Goal: Transaction & Acquisition: Purchase product/service

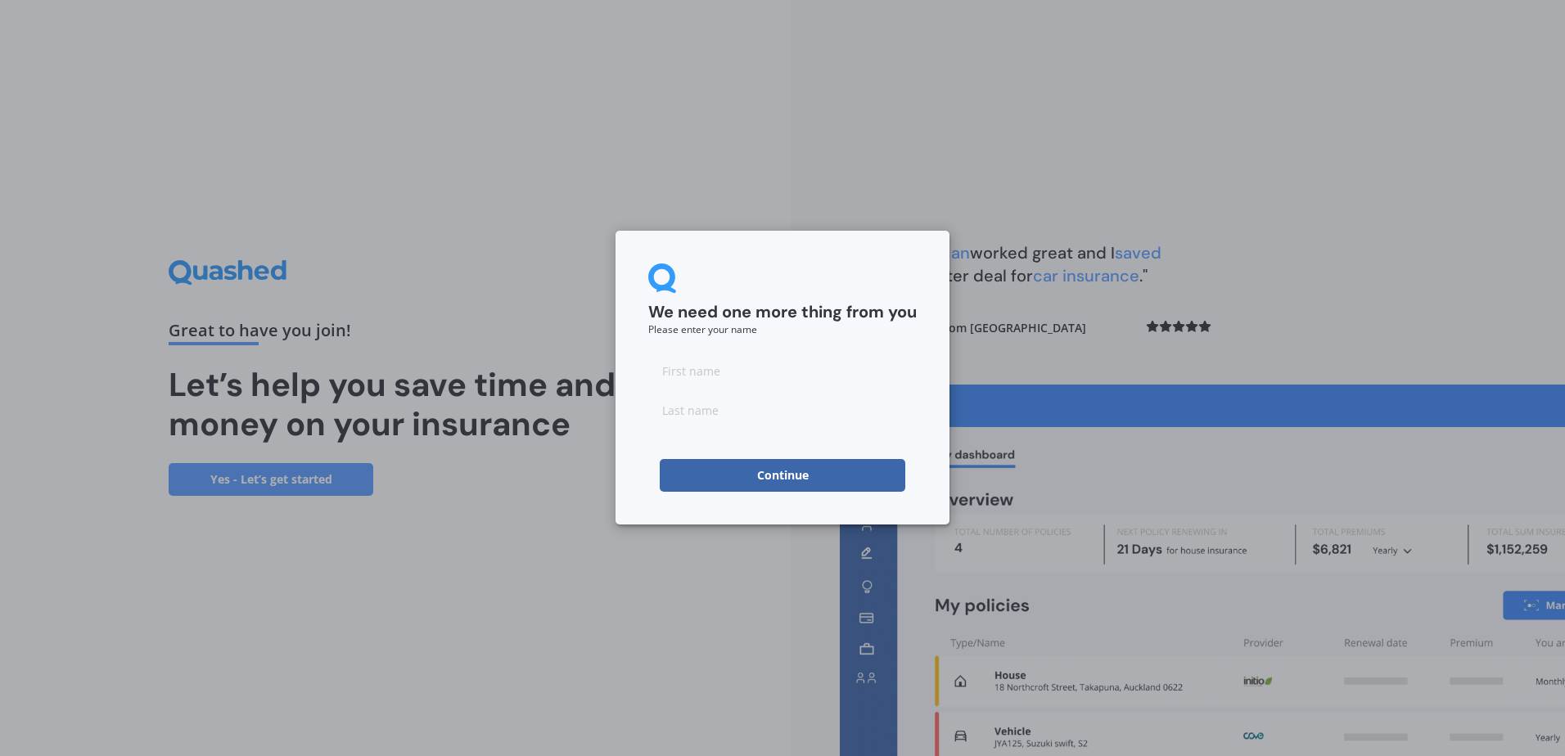
click at [708, 378] on input at bounding box center [782, 370] width 268 height 33
type input "[PERSON_NAME]"
click at [763, 480] on button "Continue" at bounding box center [782, 475] width 245 height 33
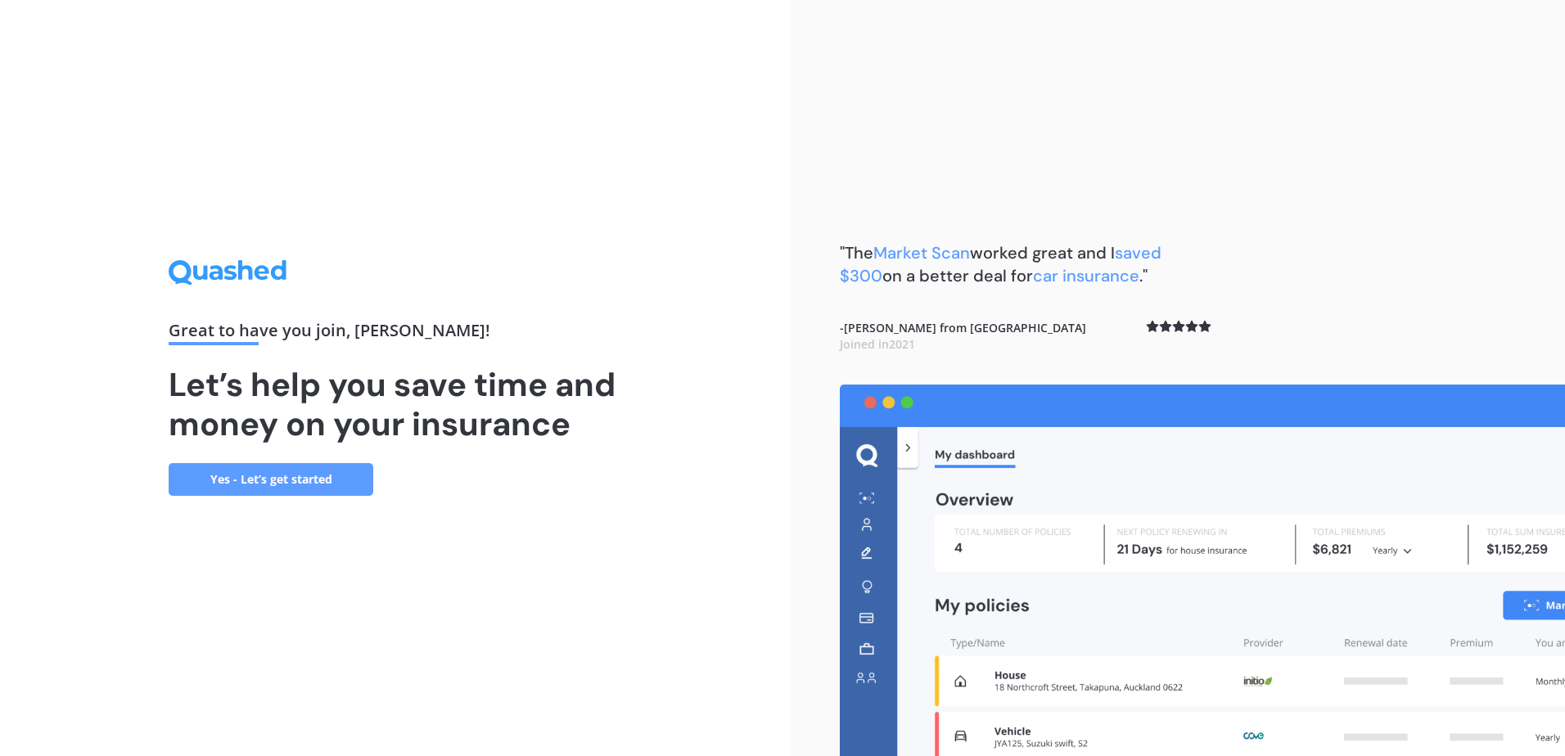
click at [236, 480] on link "Yes - Let’s get started" at bounding box center [271, 479] width 205 height 33
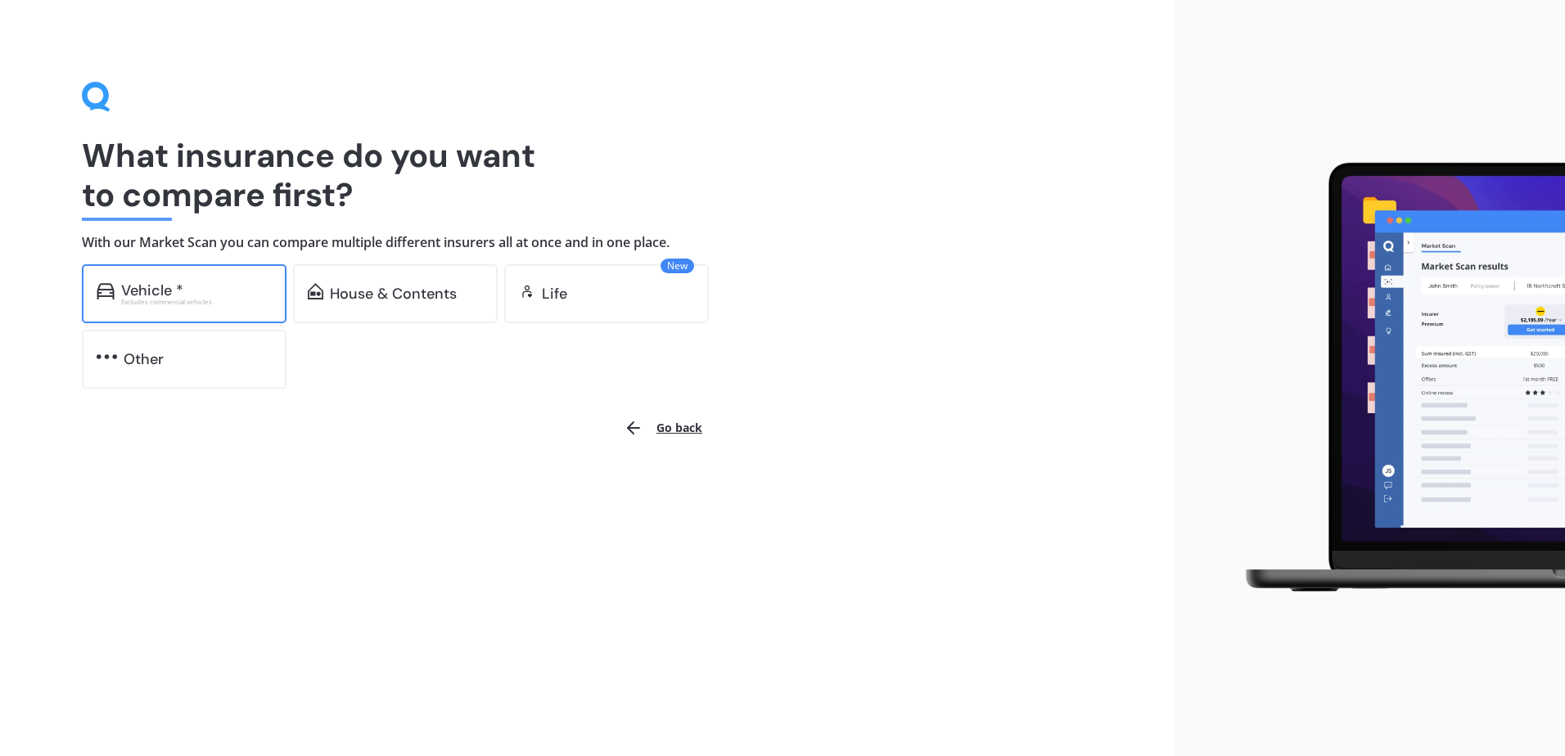
click at [198, 291] on div "Vehicle *" at bounding box center [196, 290] width 151 height 16
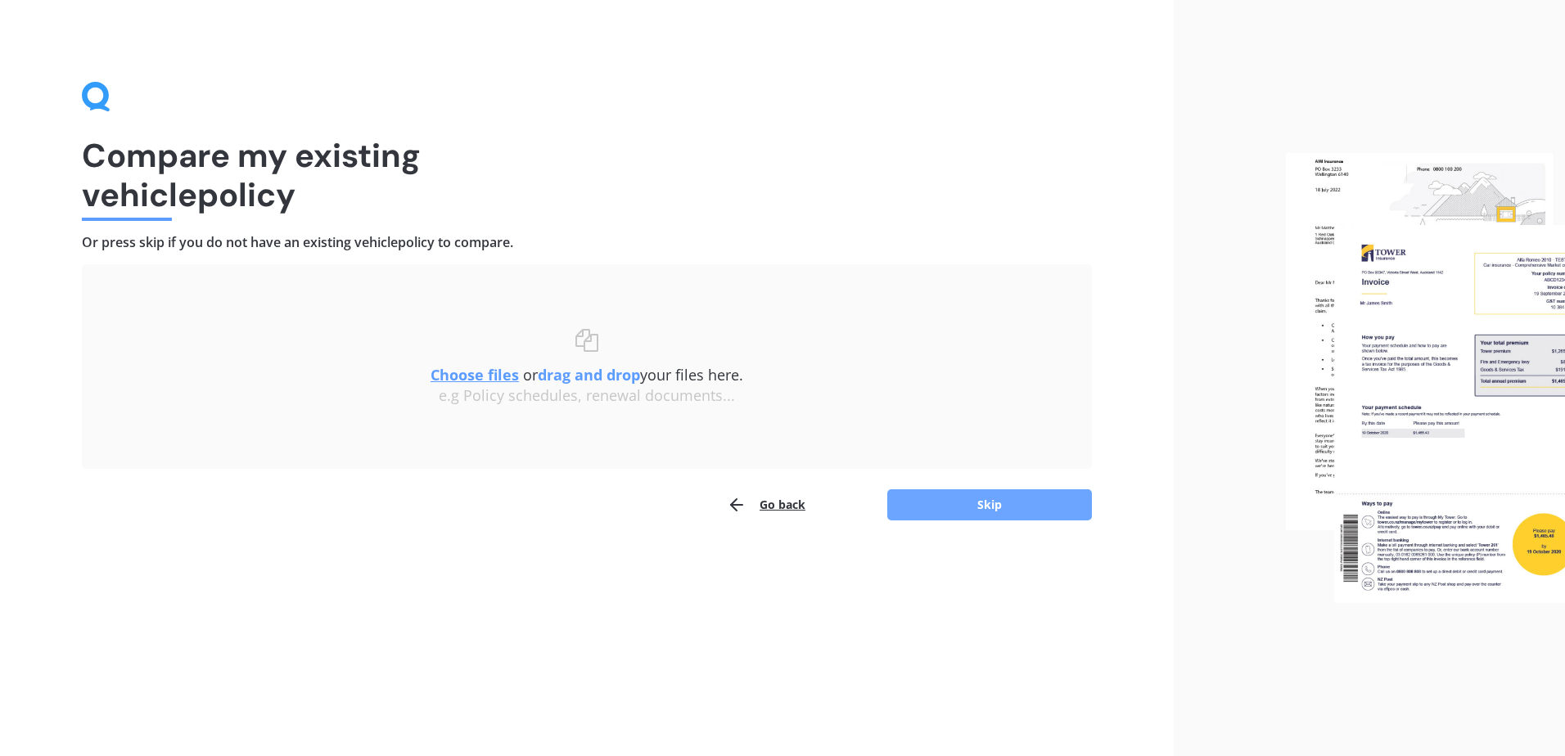
click at [991, 509] on button "Skip" at bounding box center [989, 504] width 205 height 31
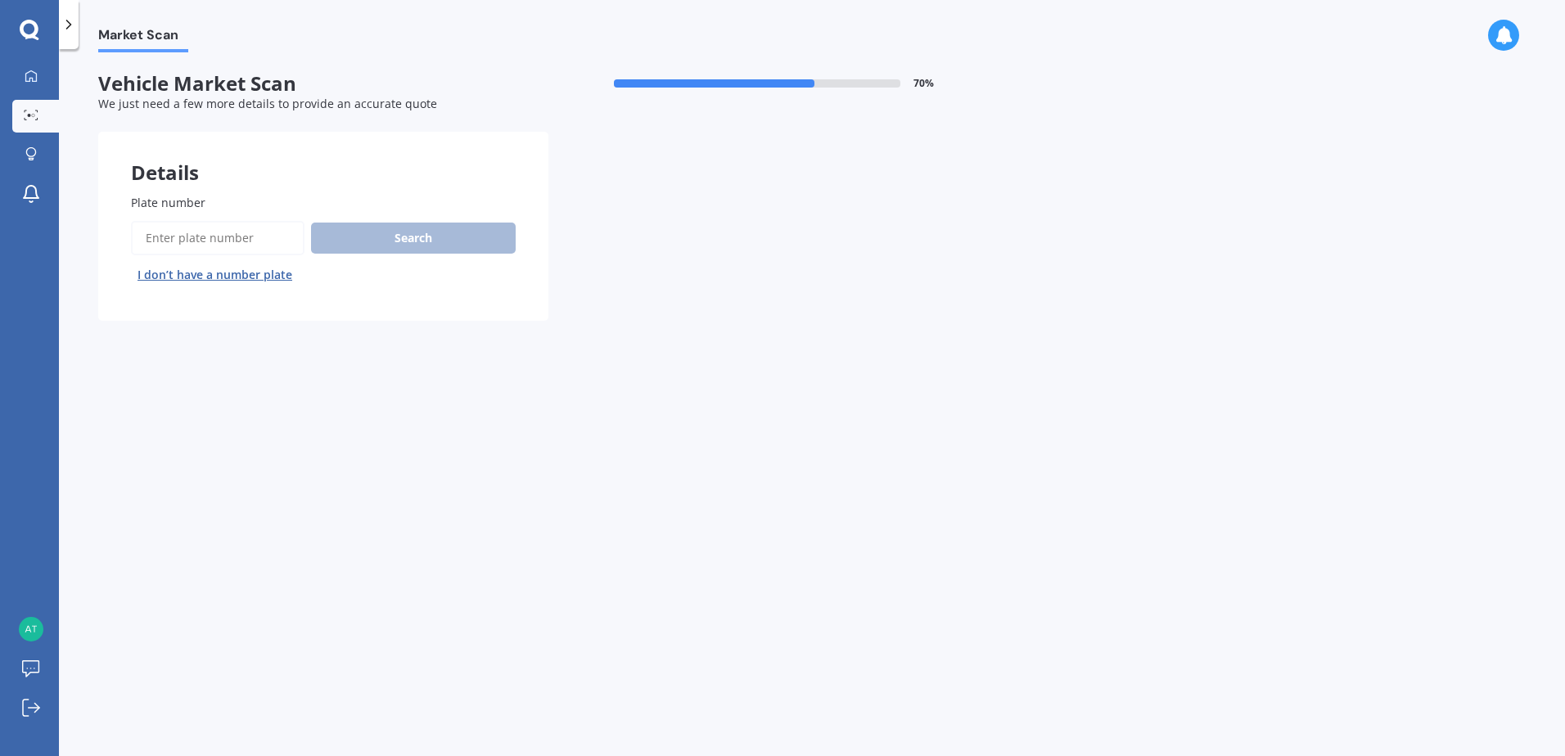
click at [214, 232] on input "Plate number" at bounding box center [217, 238] width 173 height 34
type input "pph88"
click at [411, 243] on button "Search" at bounding box center [413, 238] width 205 height 31
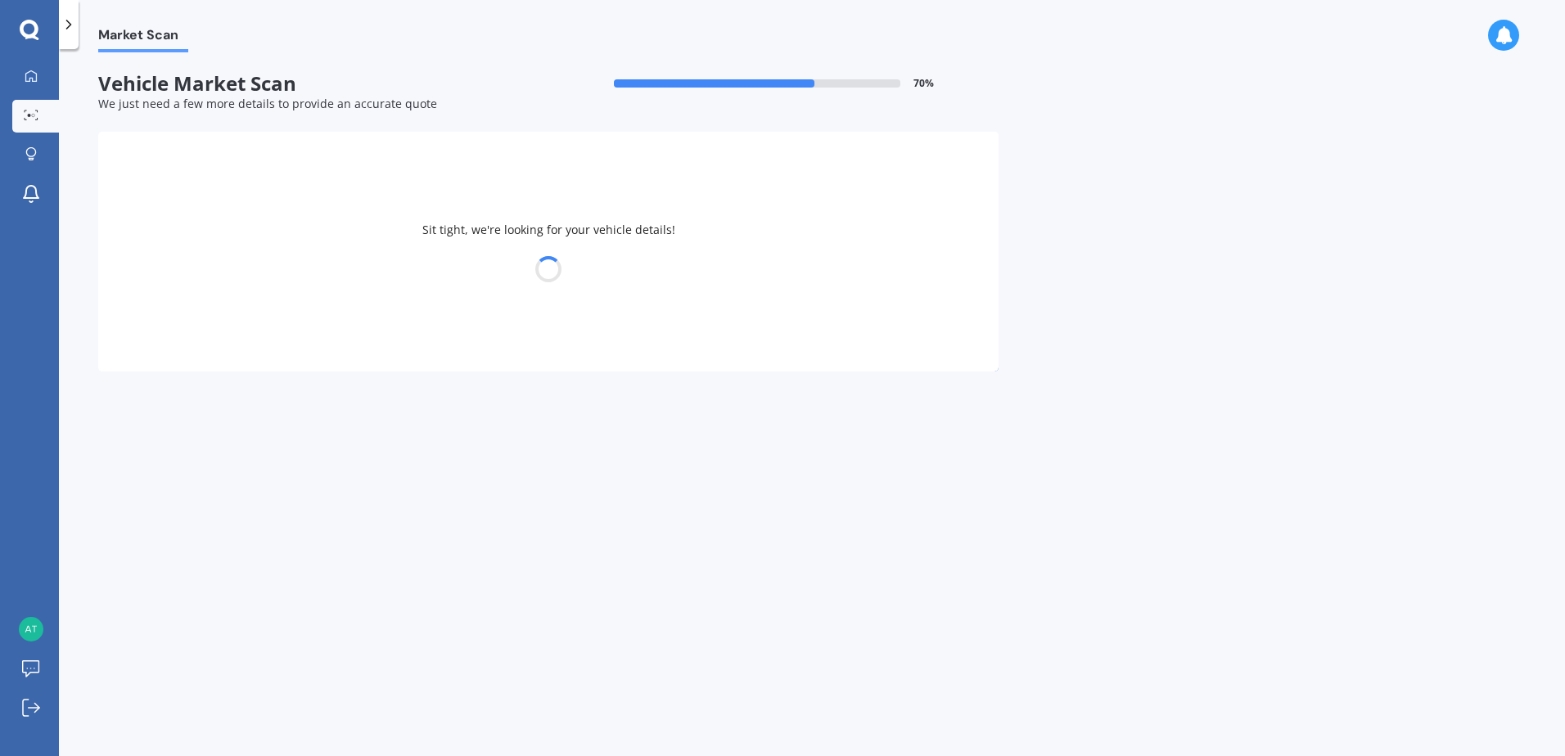
select select "SUBARU"
select select "WRX"
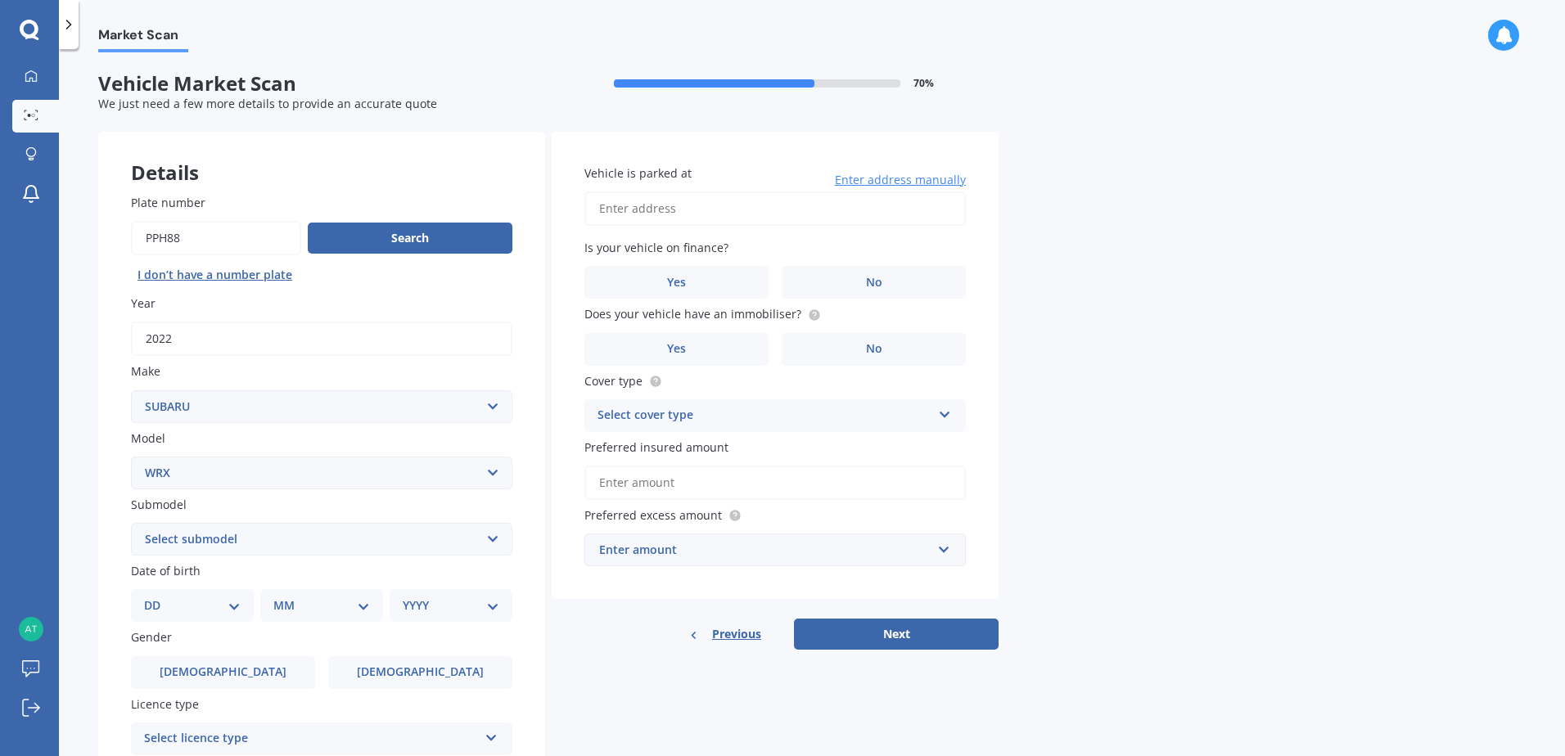
click at [237, 606] on select "DD 01 02 03 04 05 06 07 08 09 10 11 12 13 14 15 16 17 18 19 20 21 22 23 24 25 2…" at bounding box center [192, 606] width 97 height 18
select select "15"
click at [157, 597] on select "DD 01 02 03 04 05 06 07 08 09 10 11 12 13 14 15 16 17 18 19 20 21 22 23 24 25 2…" at bounding box center [192, 606] width 97 height 18
click at [366, 606] on select "MM 01 02 03 04 05 06 07 08 09 10 11 12" at bounding box center [325, 606] width 90 height 18
select select "09"
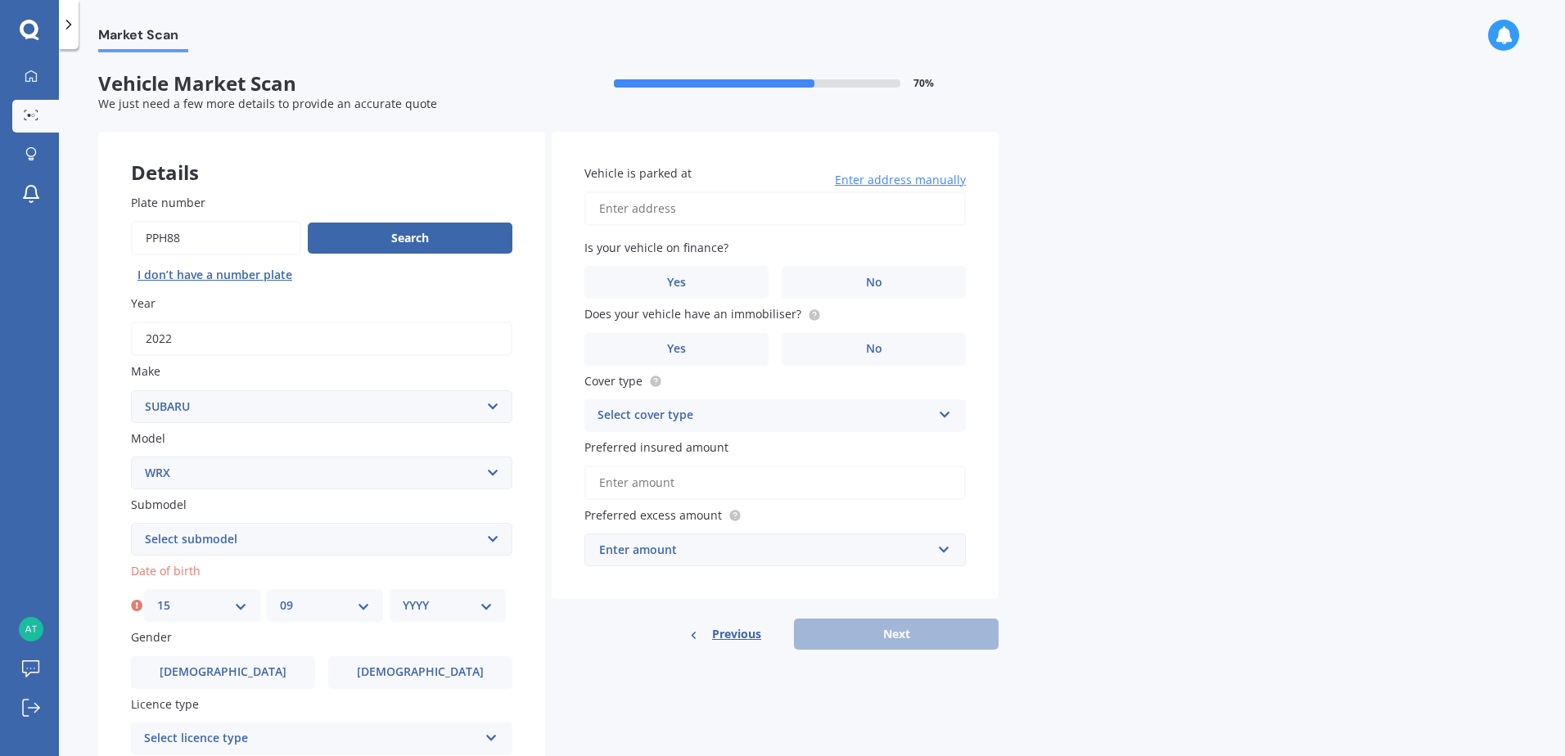
click at [280, 597] on select "MM 01 02 03 04 05 06 07 08 09 10 11 12" at bounding box center [325, 606] width 90 height 18
click at [491, 610] on select "YYYY 2025 2024 2023 2022 2021 2020 2019 2018 2017 2016 2015 2014 2013 2012 2011…" at bounding box center [448, 606] width 90 height 18
select select "1966"
click at [403, 597] on select "YYYY 2025 2024 2023 2022 2021 2020 2019 2018 2017 2016 2015 2014 2013 2012 2011…" at bounding box center [448, 606] width 90 height 18
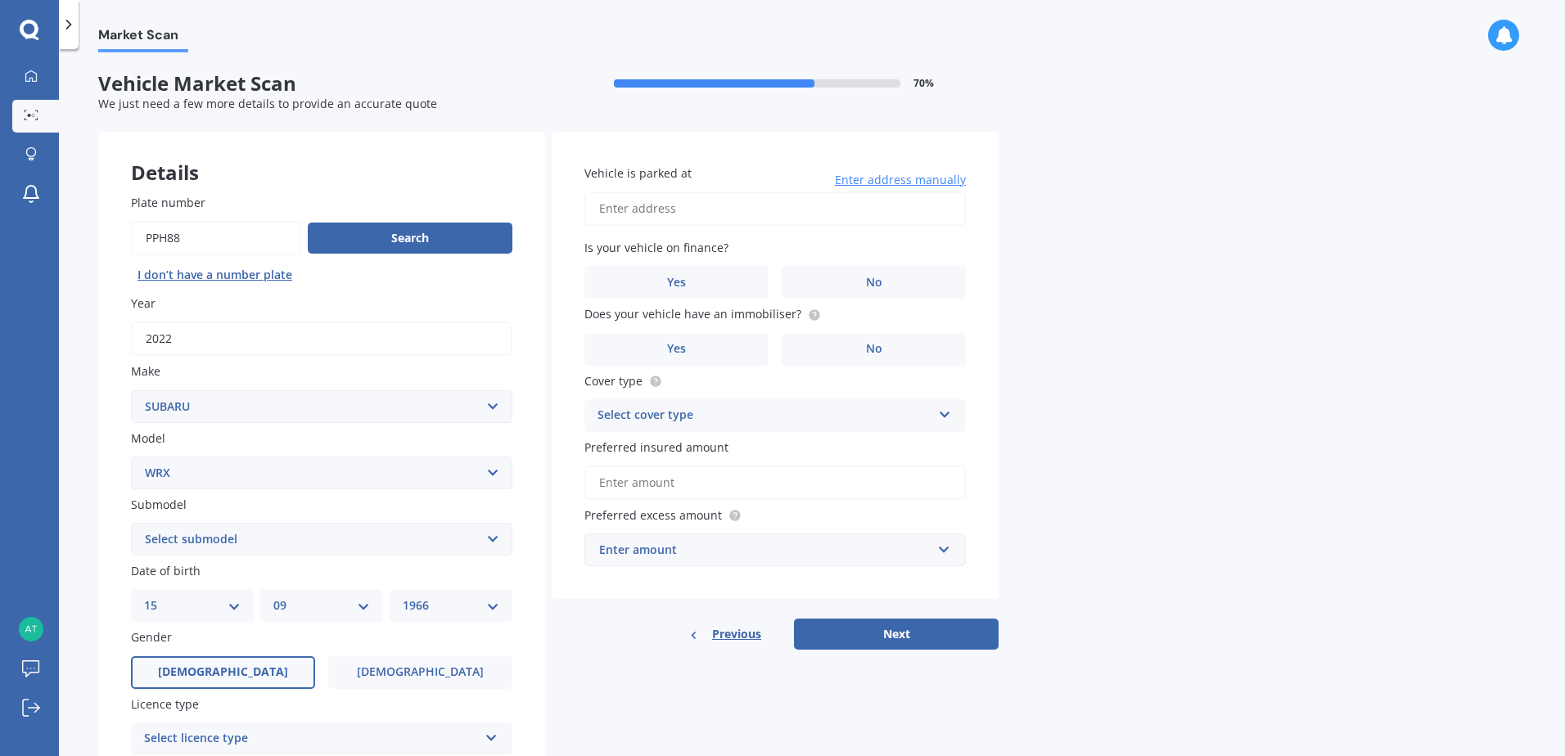
click at [239, 669] on label "[DEMOGRAPHIC_DATA]" at bounding box center [223, 672] width 184 height 33
click at [0, 0] on input "[DEMOGRAPHIC_DATA]" at bounding box center [0, 0] width 0 height 0
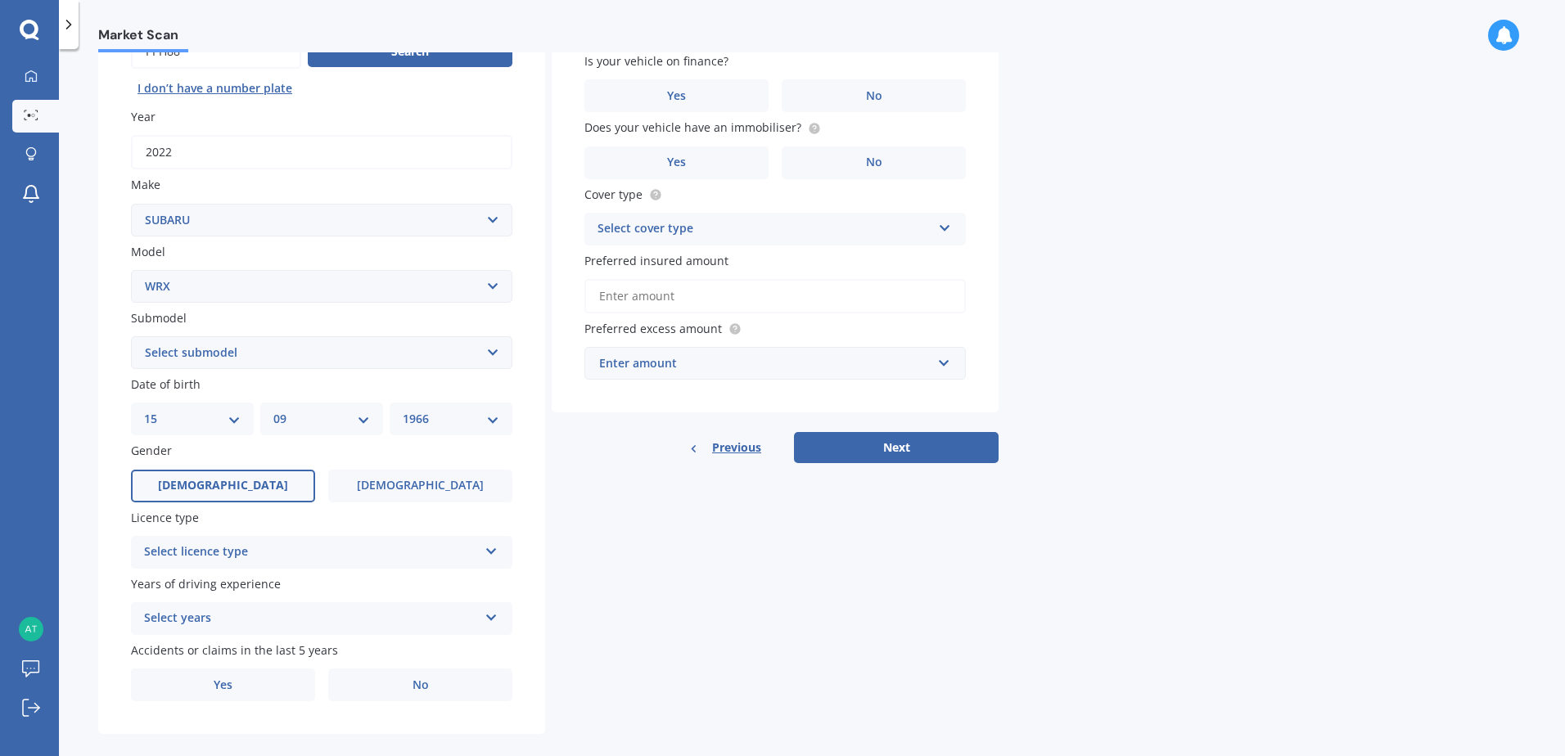
scroll to position [191, 0]
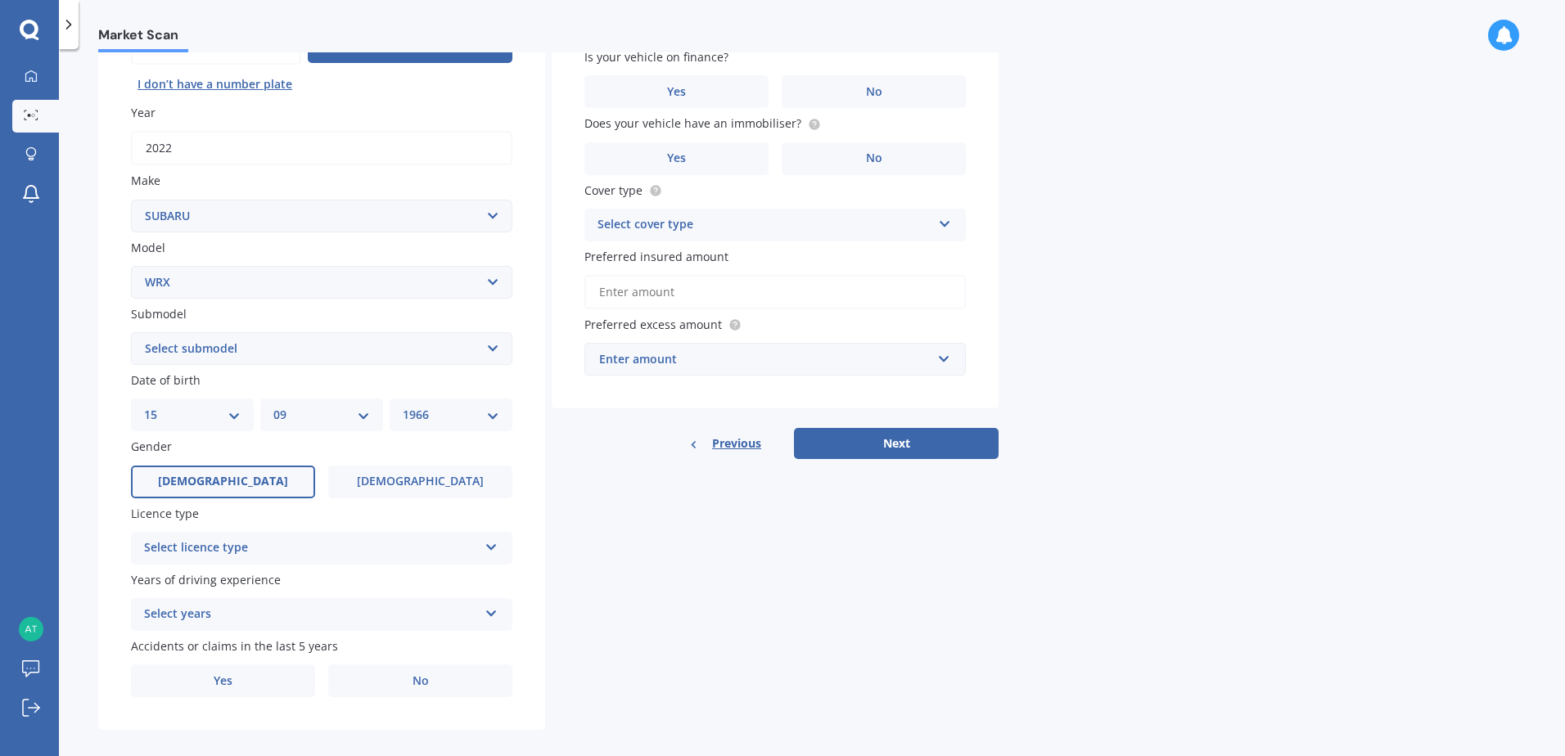
click at [496, 552] on div "Select licence type NZ Full NZ Restricted NZ Learners [GEOGRAPHIC_DATA] [GEOGRA…" at bounding box center [321, 548] width 381 height 33
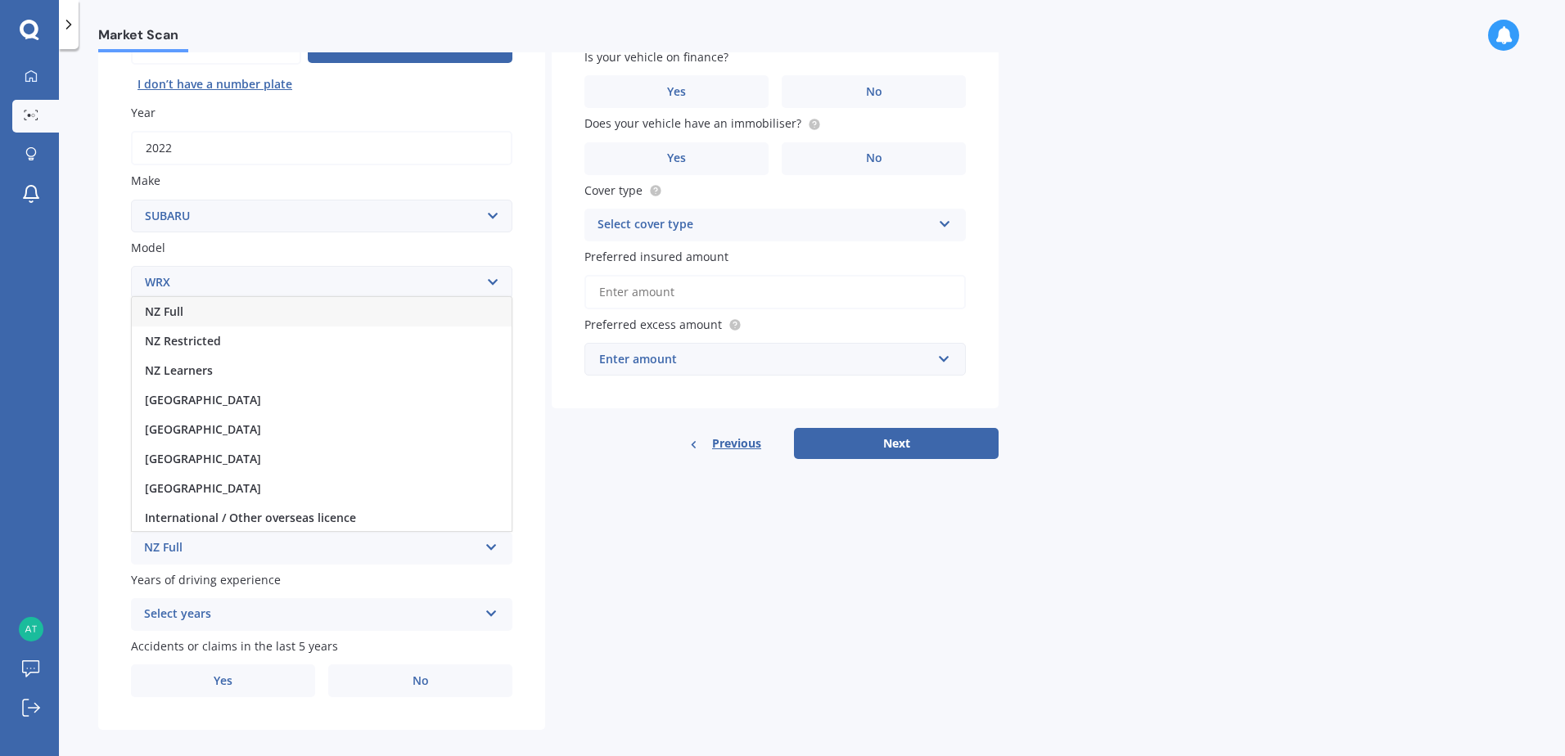
click at [199, 313] on div "NZ Full" at bounding box center [322, 311] width 380 height 29
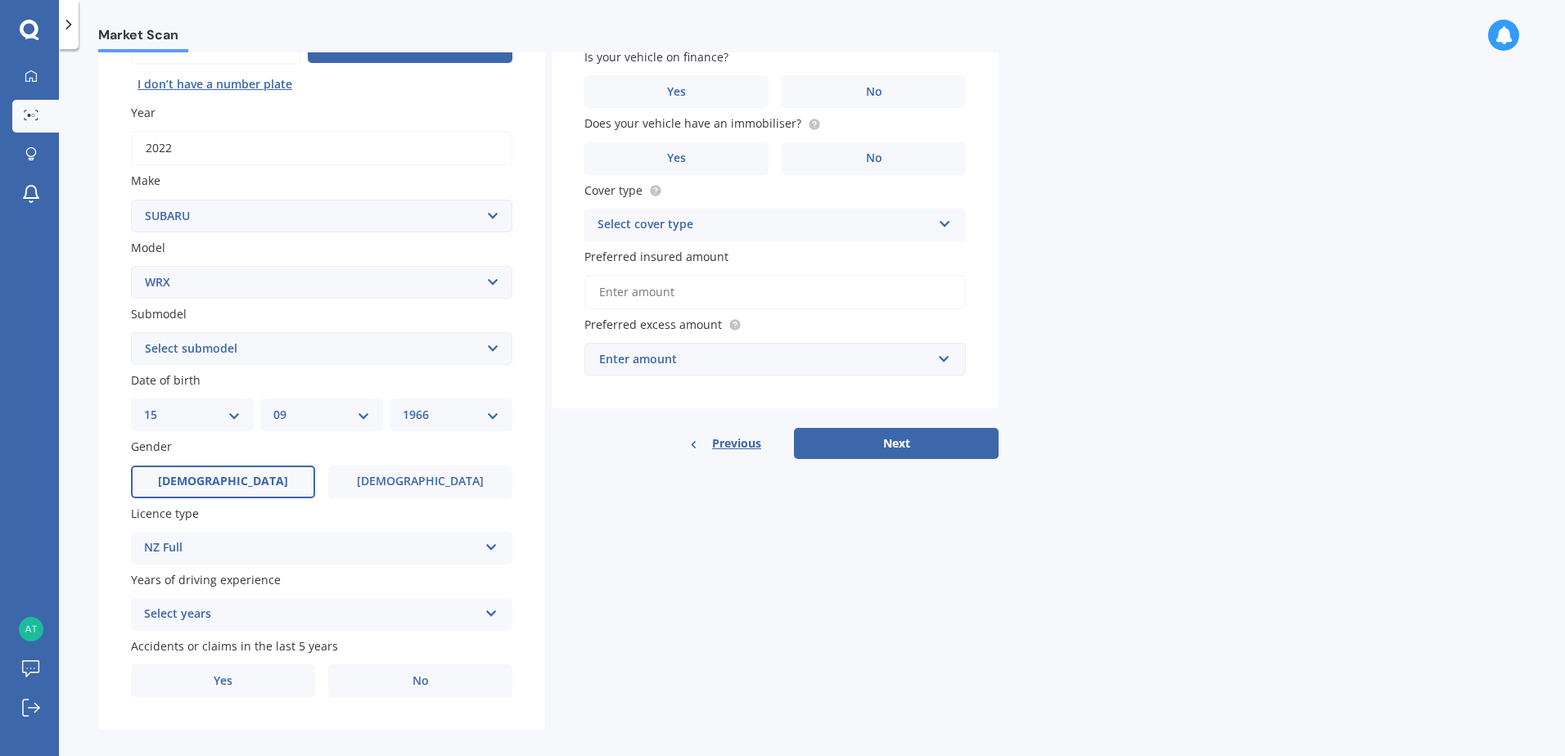
click at [493, 616] on icon at bounding box center [491, 610] width 14 height 11
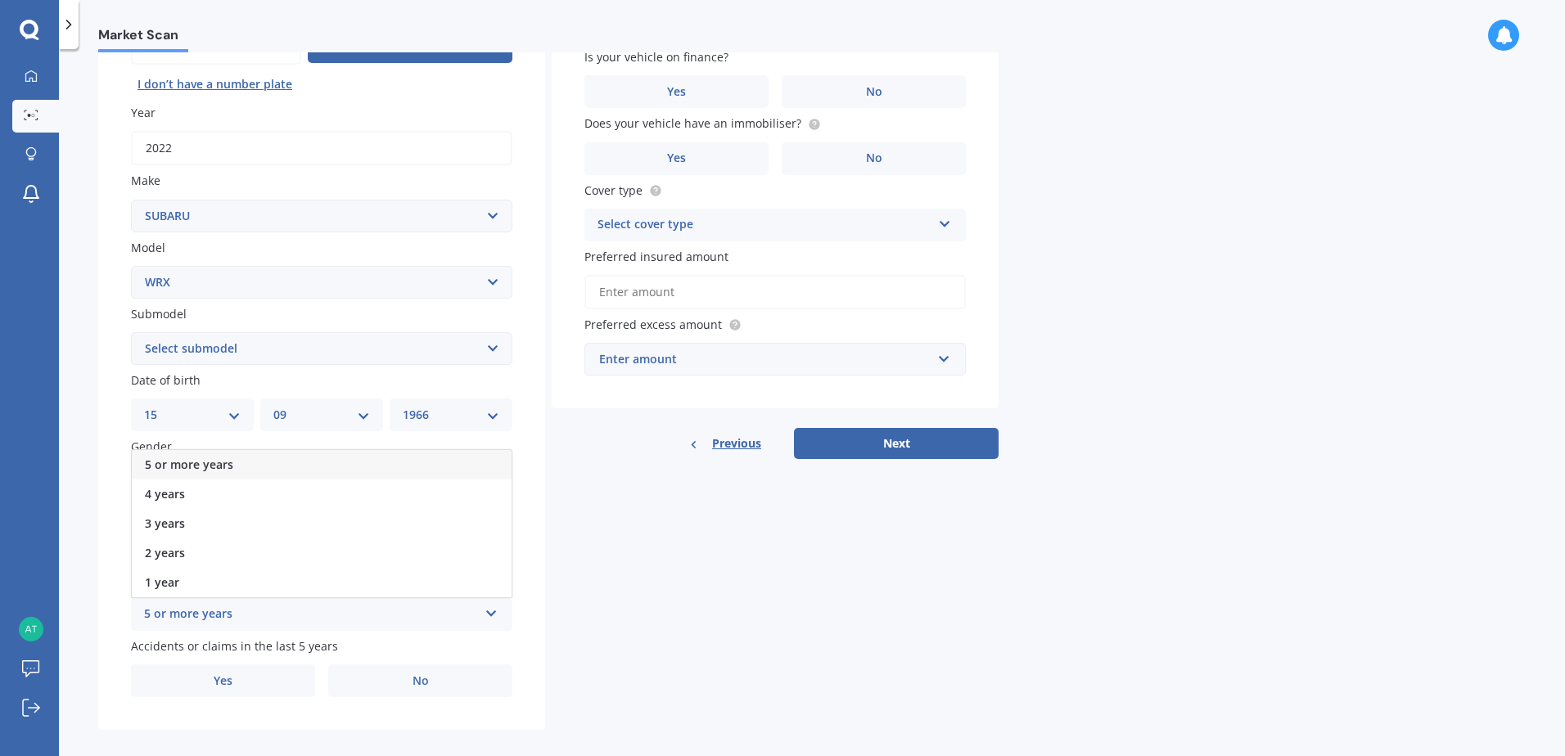
click at [225, 462] on span "5 or more years" at bounding box center [189, 465] width 88 height 16
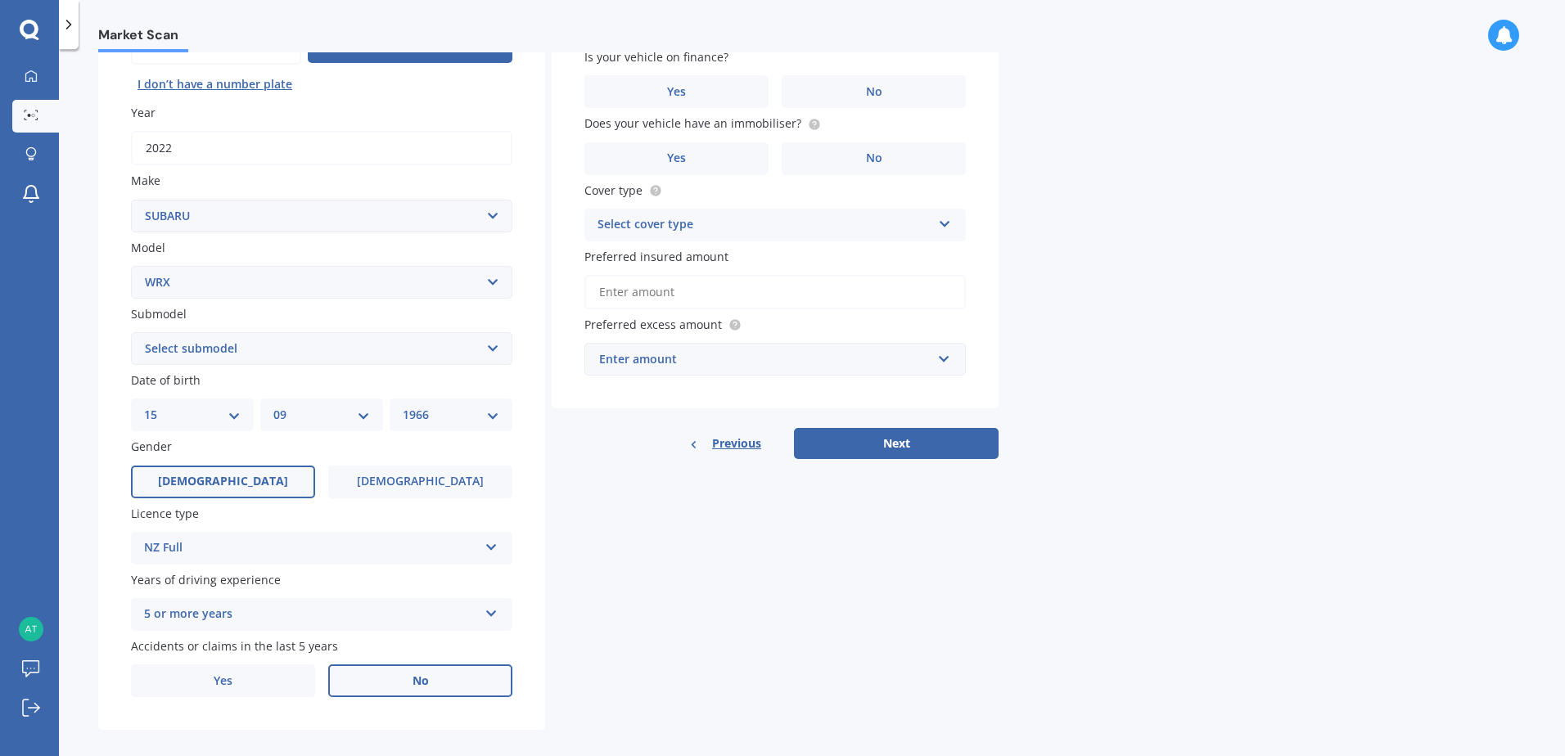
click at [413, 687] on span "No" at bounding box center [420, 681] width 16 height 14
click at [0, 0] on input "No" at bounding box center [0, 0] width 0 height 0
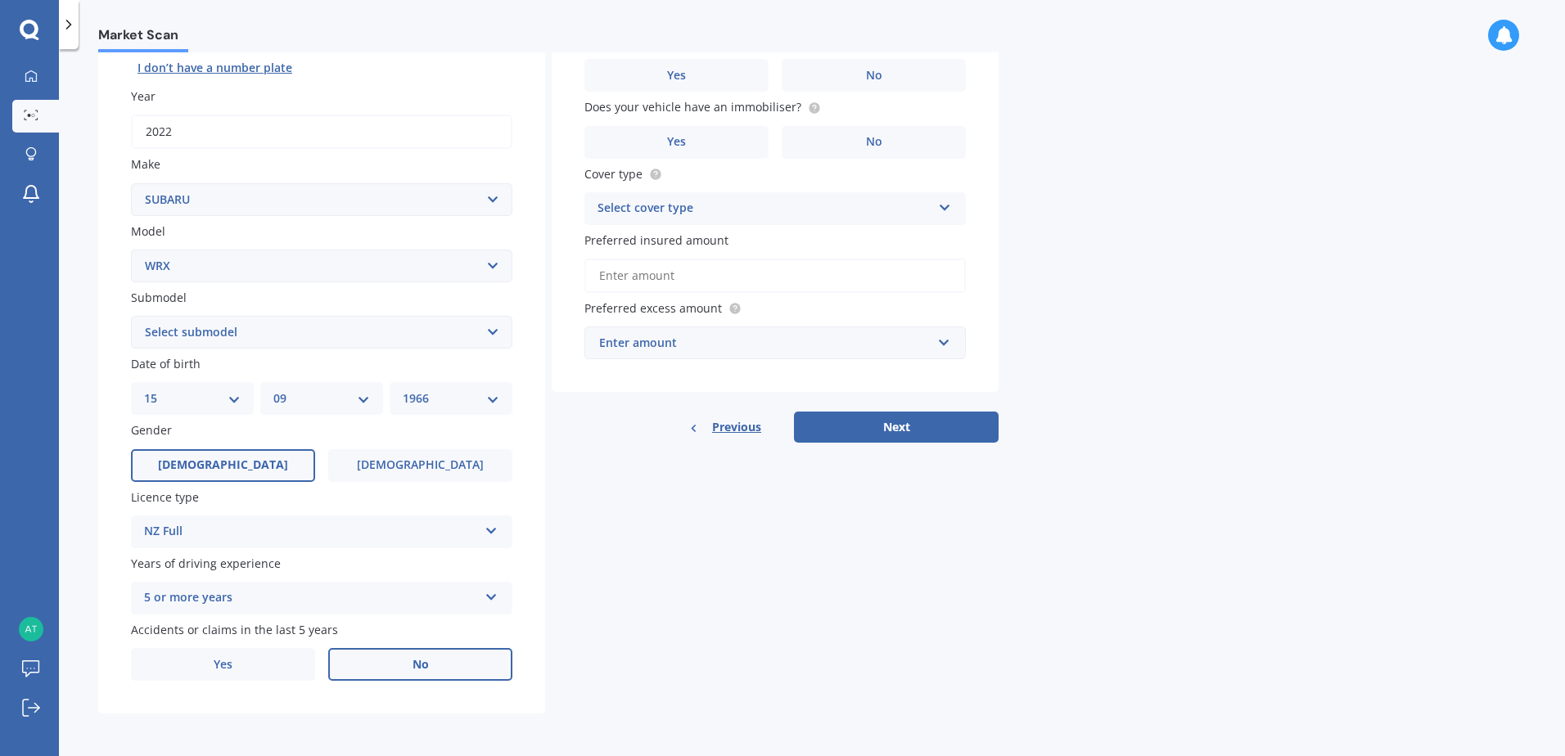
scroll to position [0, 0]
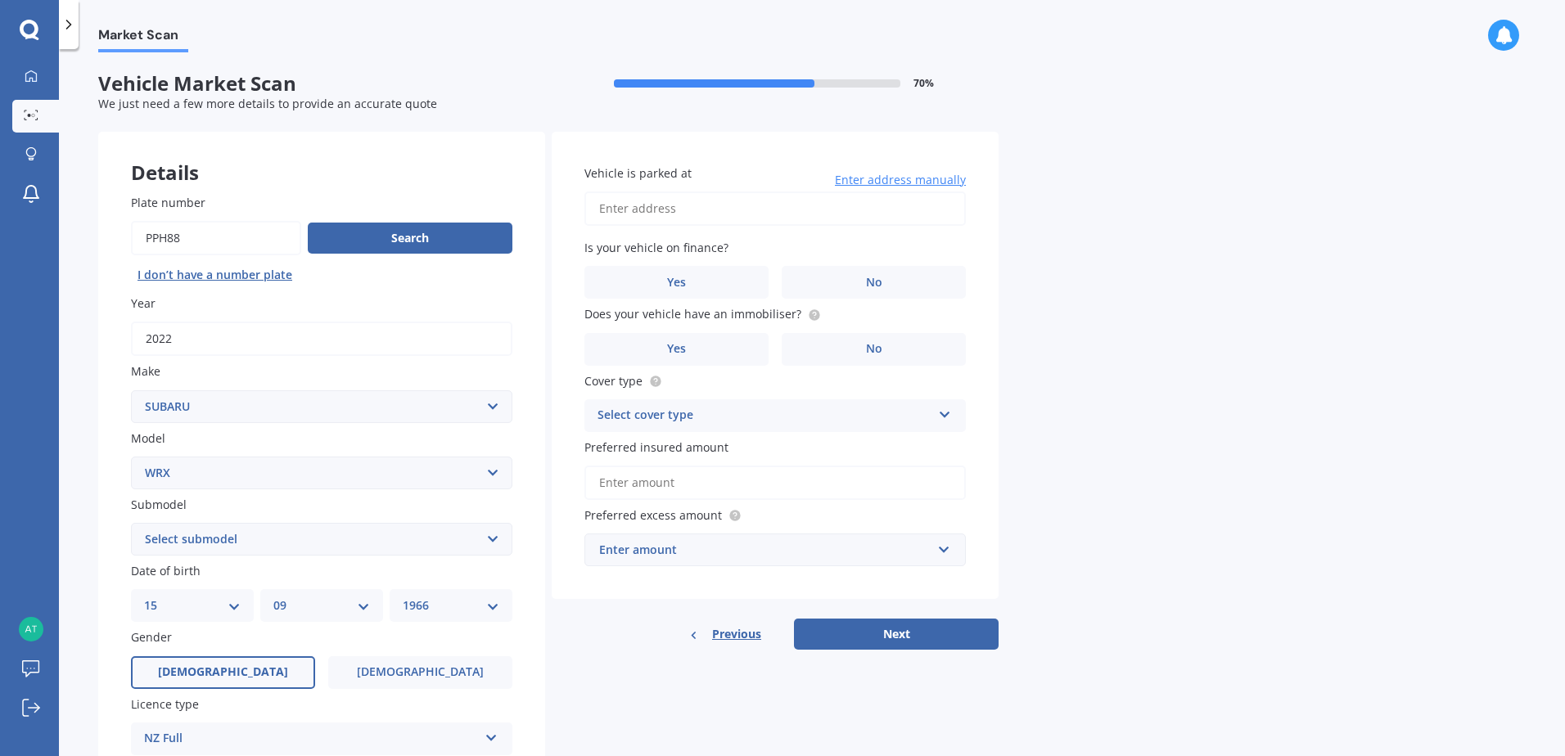
click at [694, 209] on input "Vehicle is parked at" at bounding box center [774, 208] width 381 height 34
type input "[STREET_ADDRESS]"
click at [863, 286] on label "No" at bounding box center [873, 282] width 184 height 33
click at [0, 0] on input "No" at bounding box center [0, 0] width 0 height 0
click at [721, 340] on label "Yes" at bounding box center [676, 349] width 184 height 33
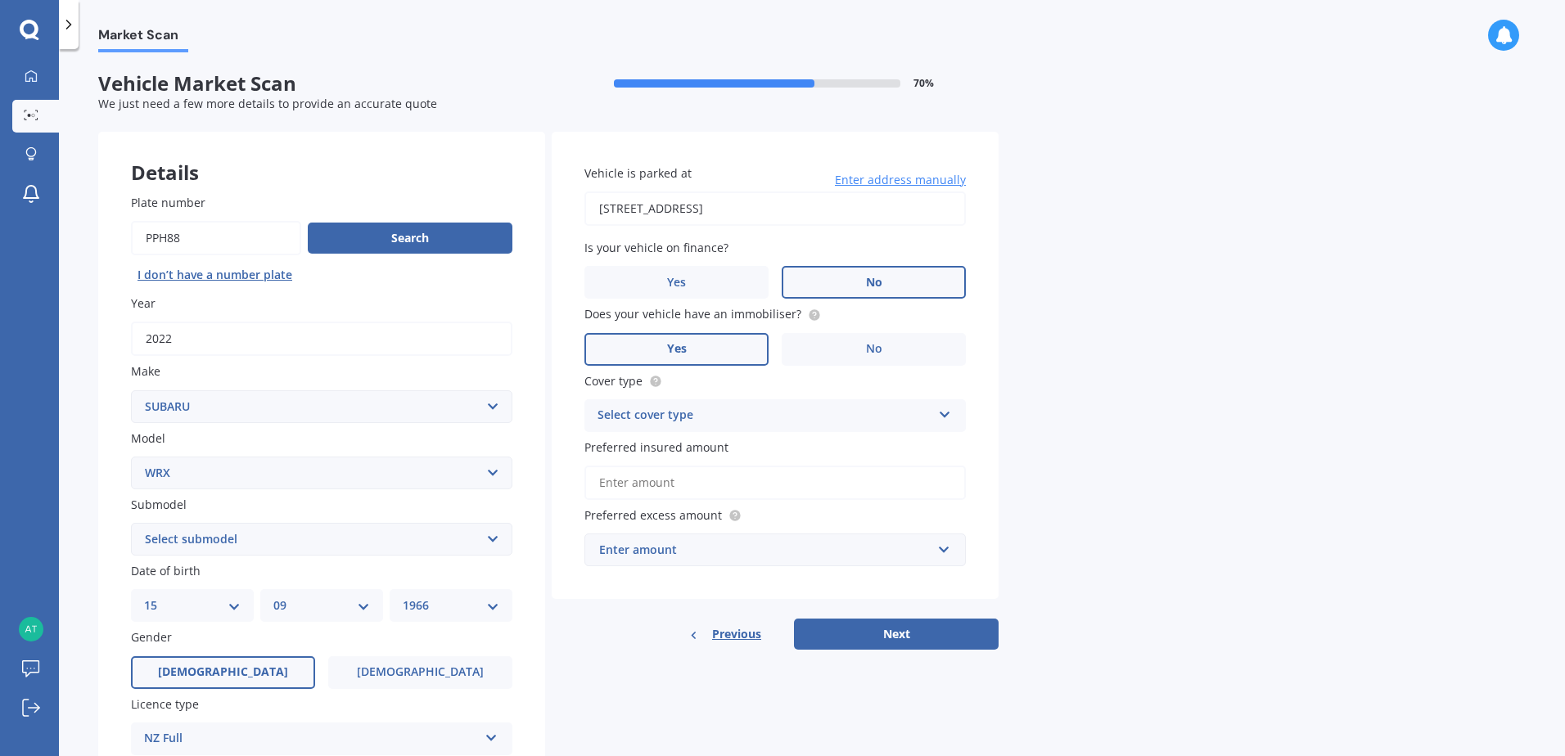
click at [0, 0] on input "Yes" at bounding box center [0, 0] width 0 height 0
click at [946, 415] on icon at bounding box center [945, 411] width 14 height 11
click at [674, 445] on span "Comprehensive" at bounding box center [641, 447] width 87 height 16
click at [709, 485] on input "Preferred insured amount" at bounding box center [774, 483] width 381 height 34
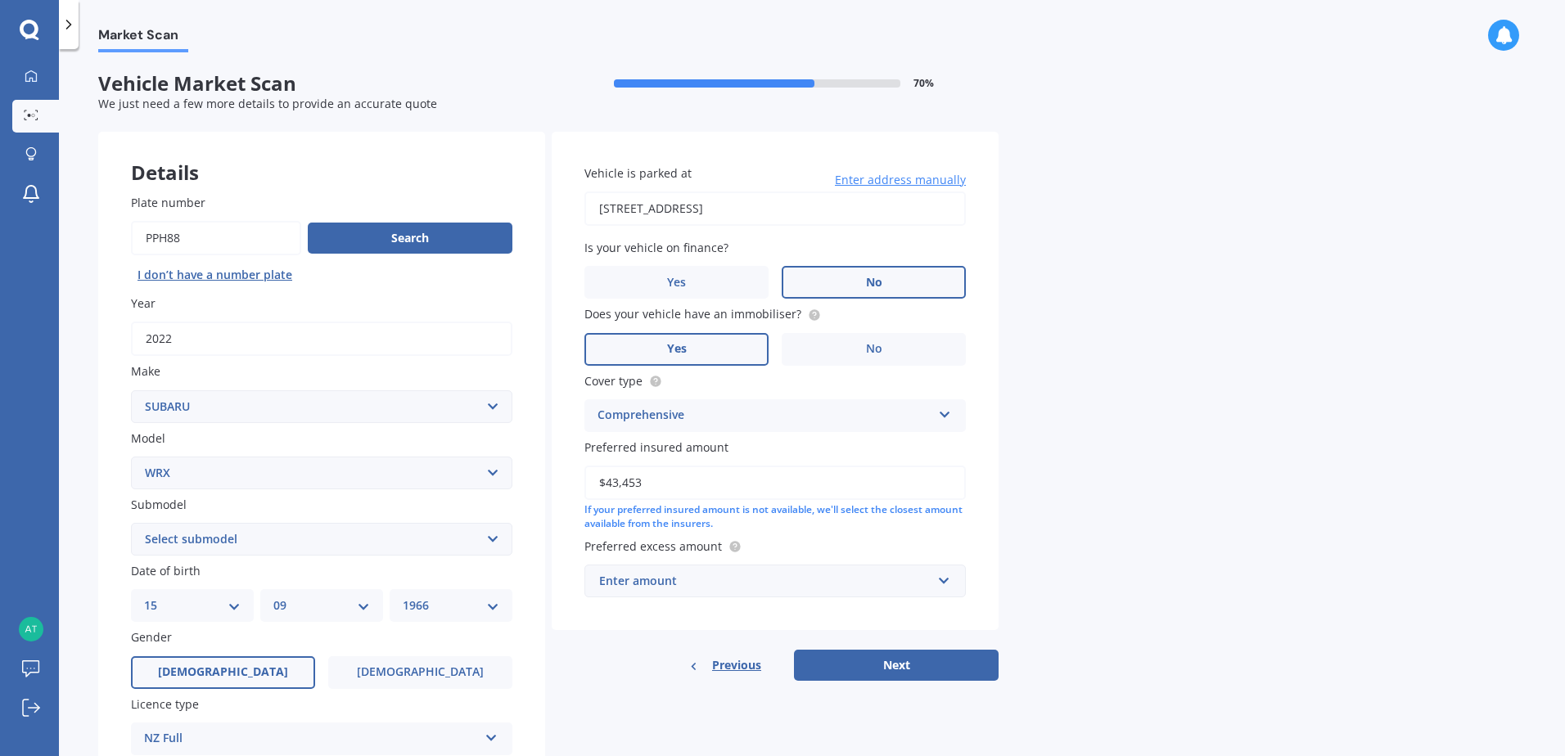
type input "$43,453"
click at [713, 587] on div "Enter amount" at bounding box center [765, 581] width 332 height 18
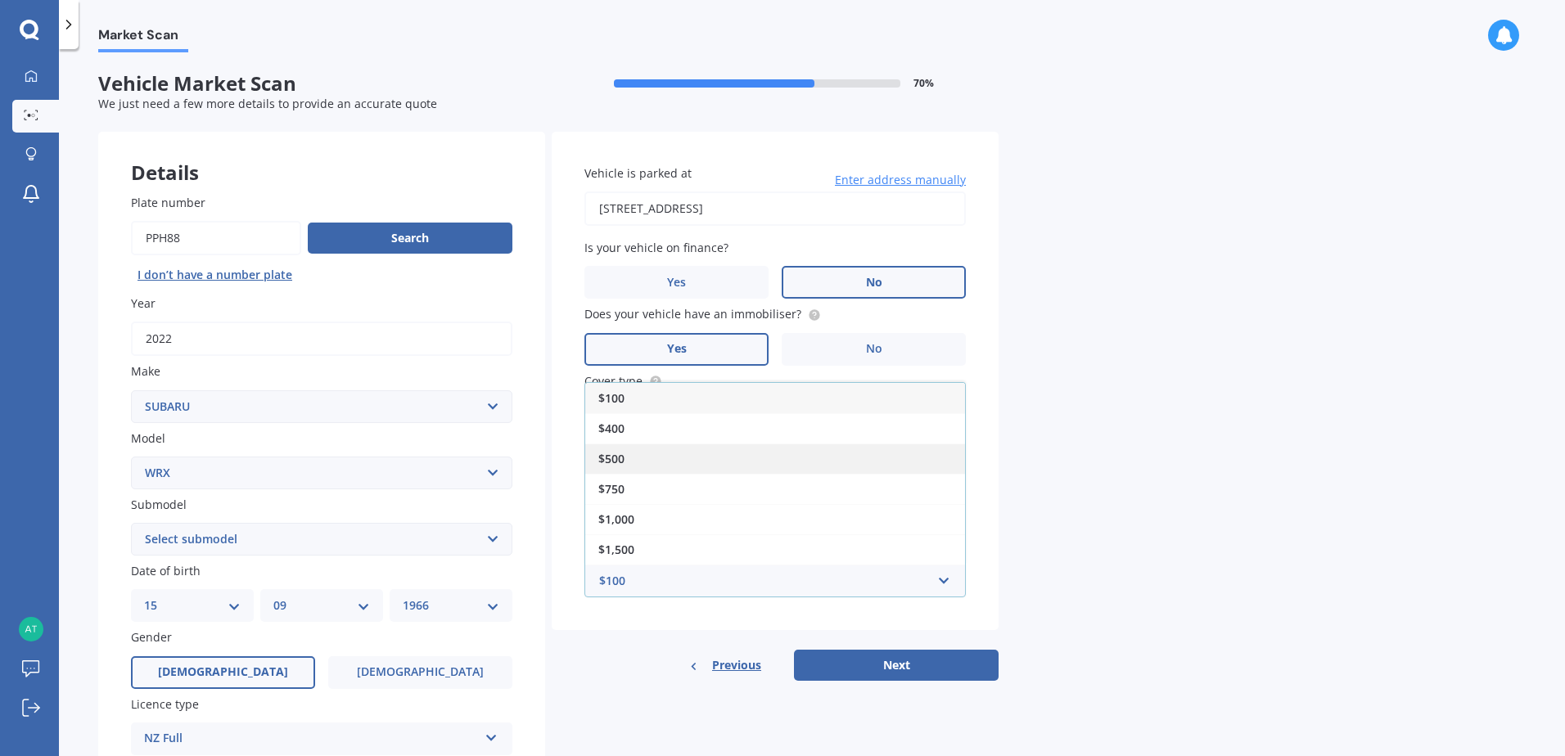
click at [627, 457] on div "$500" at bounding box center [775, 458] width 380 height 30
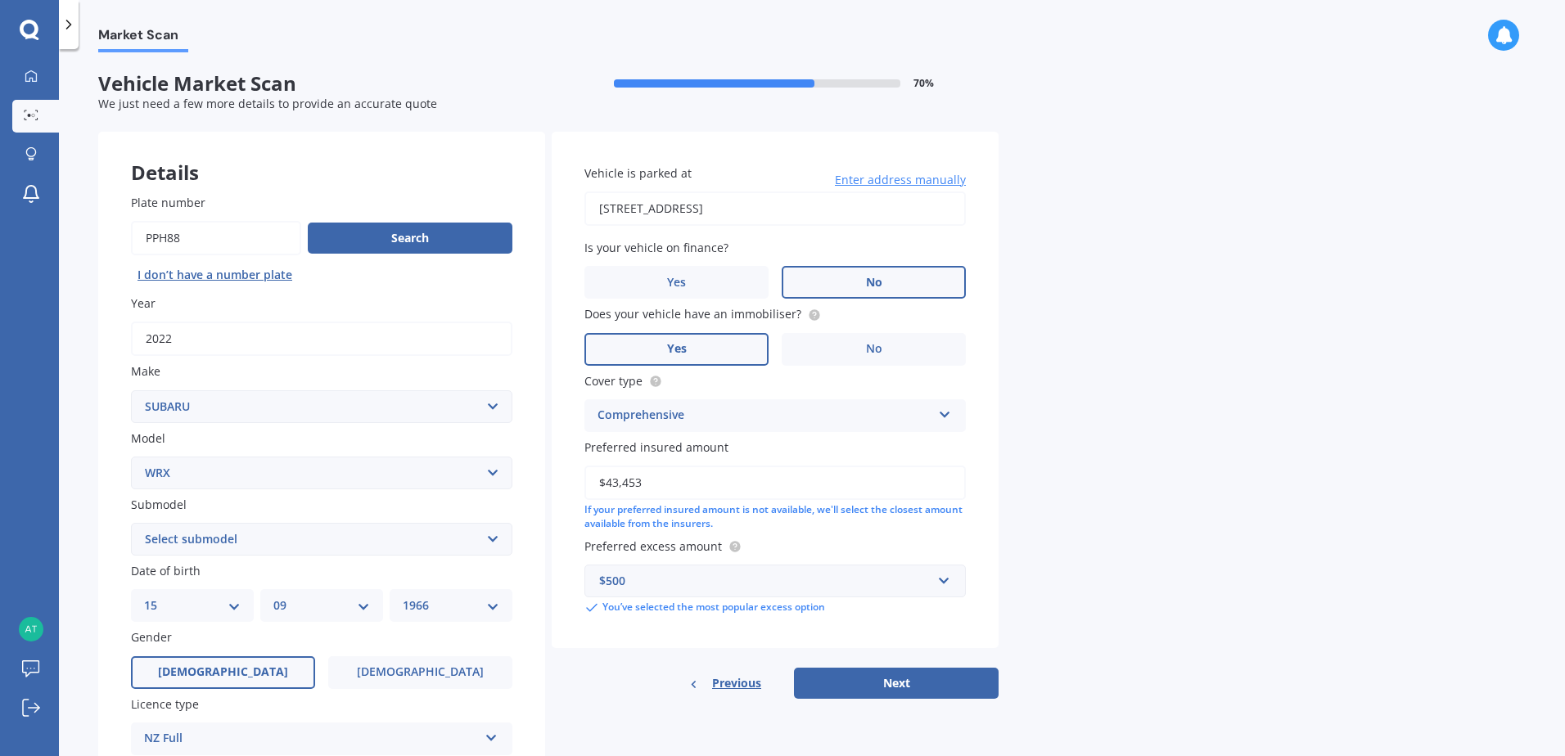
click at [900, 681] on button "Next" at bounding box center [896, 683] width 205 height 31
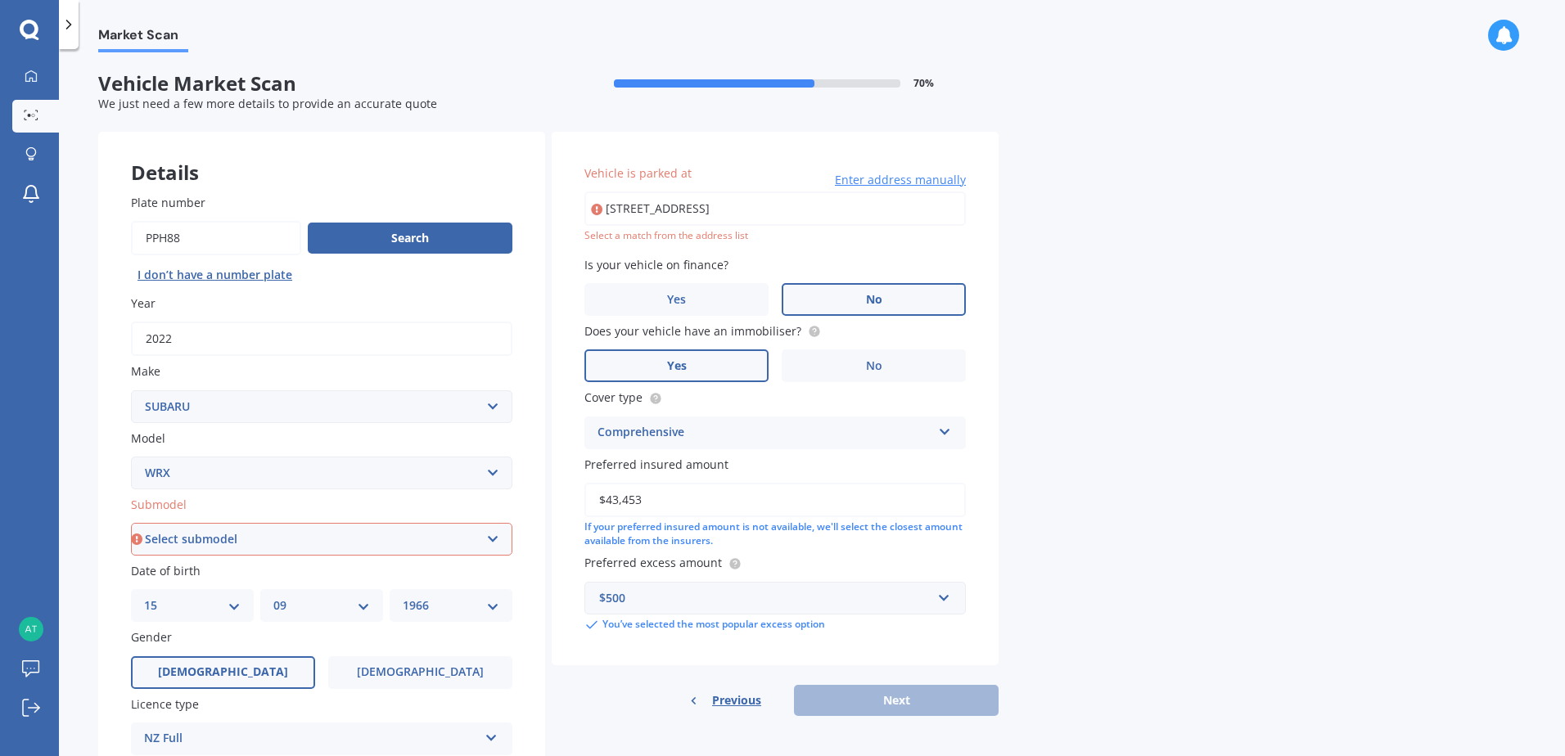
click at [713, 210] on input "[STREET_ADDRESS]" at bounding box center [774, 208] width 381 height 34
type input "[STREET_ADDRESS]"
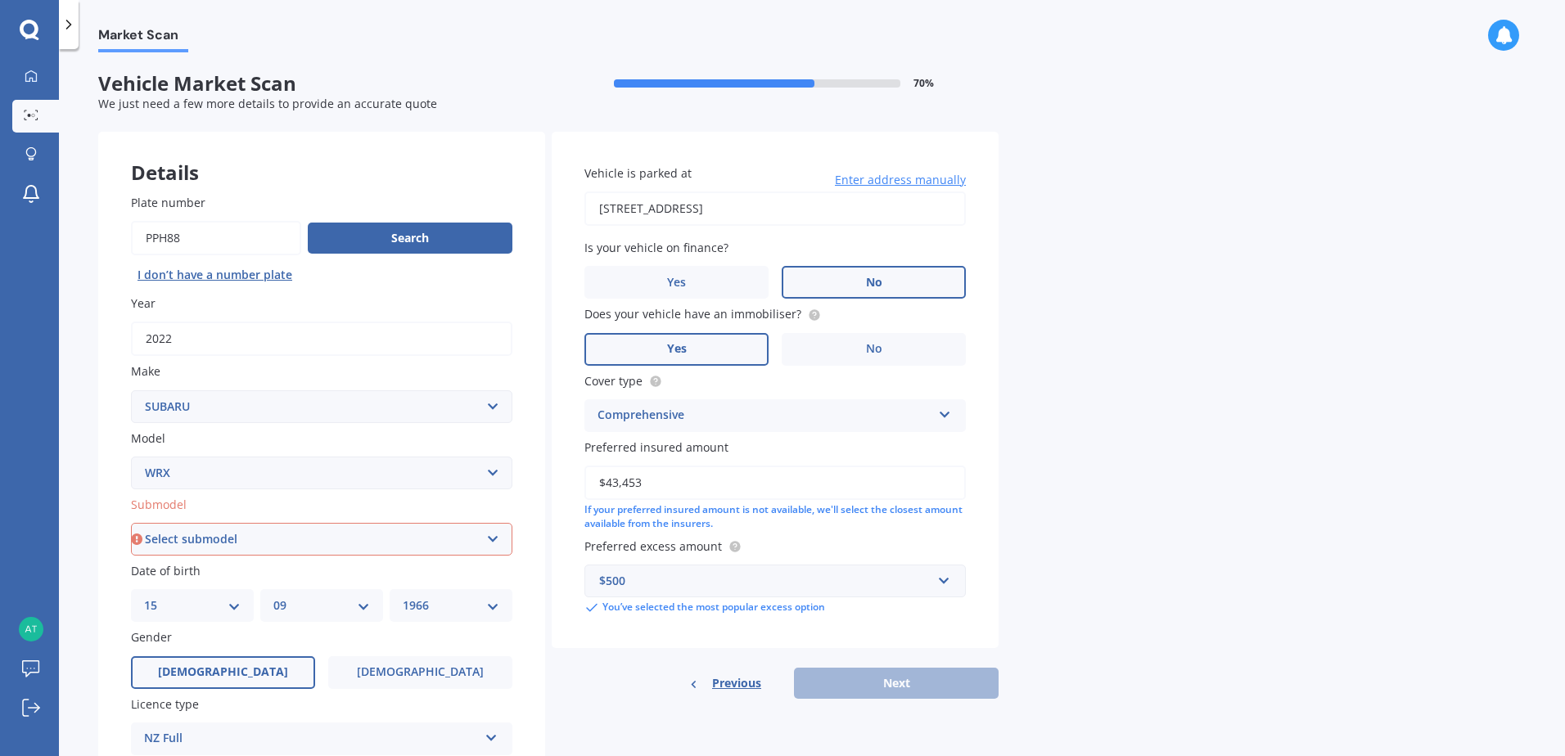
click at [1198, 337] on div "Market Scan Vehicle Market Scan 70 % We just need a few more details to provide…" at bounding box center [812, 405] width 1506 height 707
click at [892, 673] on div "Previous Next" at bounding box center [775, 683] width 447 height 31
click at [492, 542] on select "Select submodel S4" at bounding box center [321, 539] width 381 height 33
select select "S4"
click at [131, 523] on select "Select submodel S4" at bounding box center [321, 539] width 381 height 33
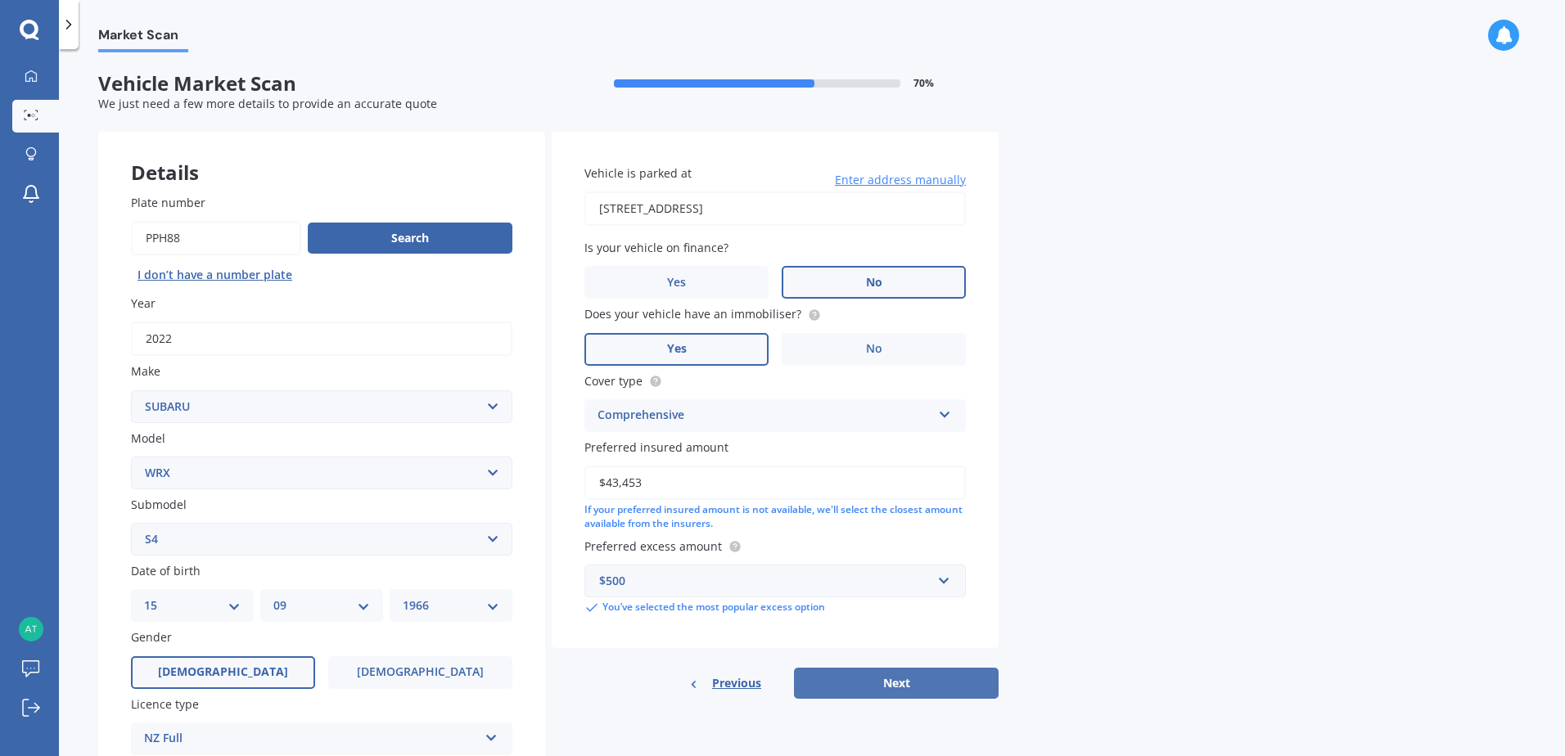
click at [910, 681] on button "Next" at bounding box center [896, 683] width 205 height 31
select select "15"
select select "09"
select select "1966"
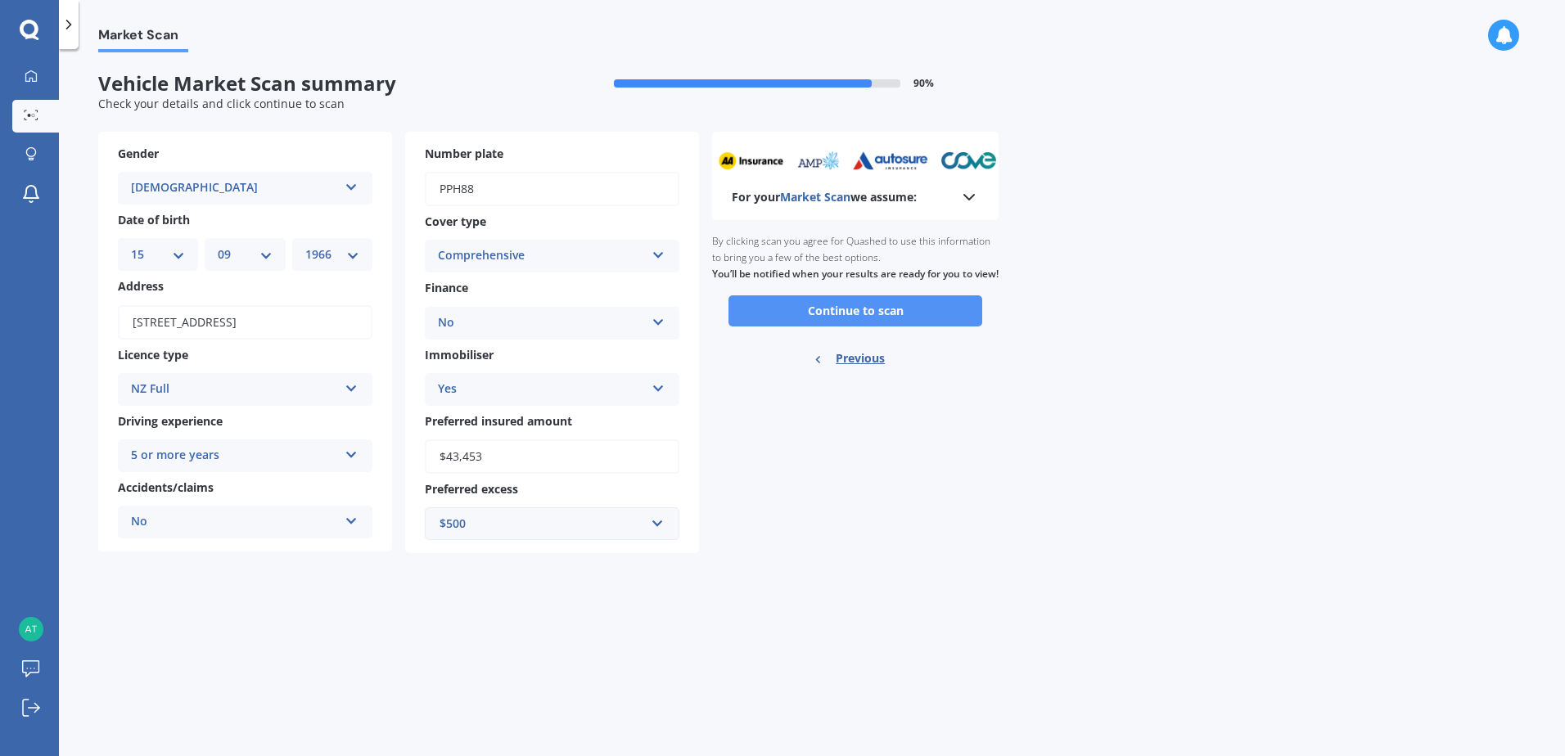
click at [873, 326] on button "Continue to scan" at bounding box center [855, 310] width 254 height 31
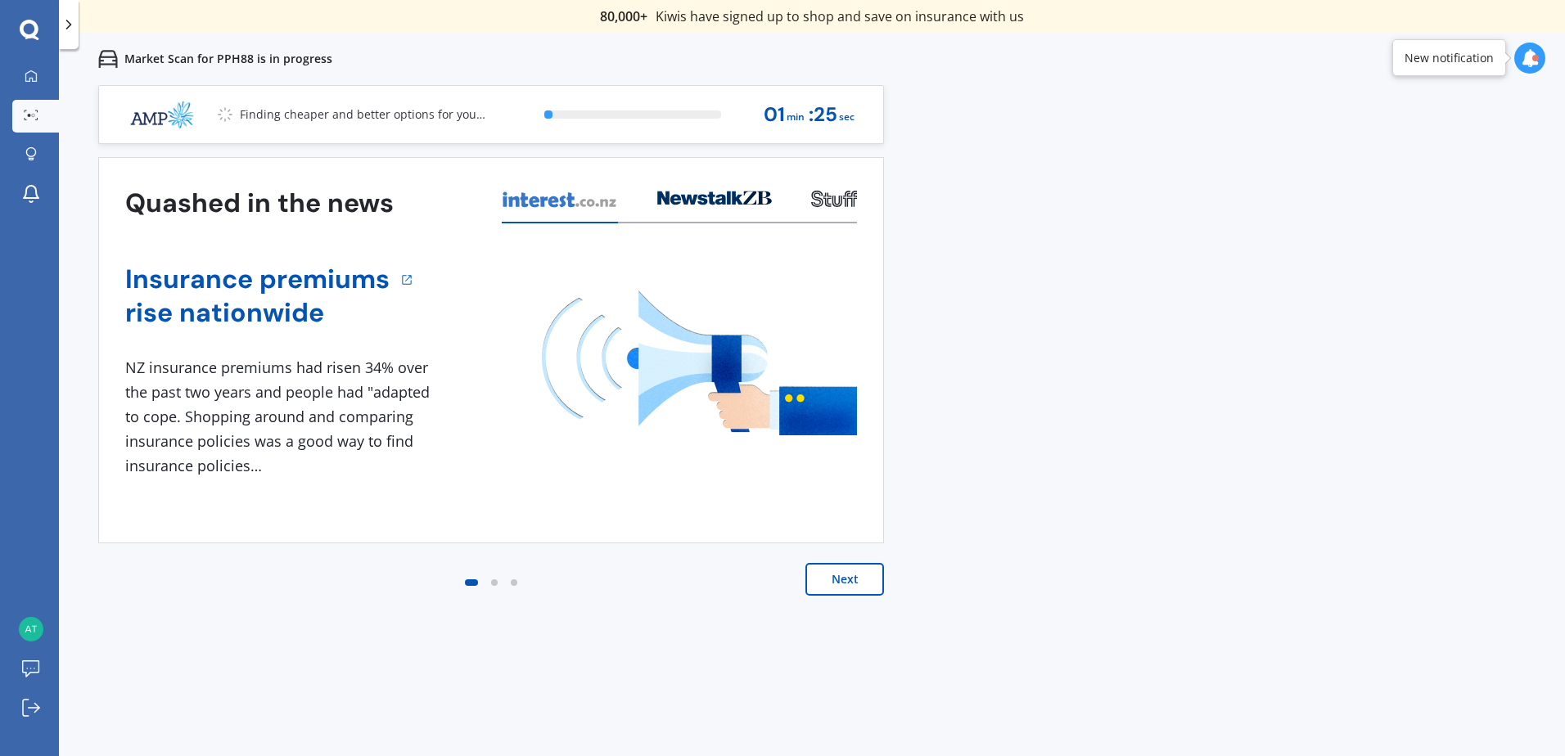
click at [828, 582] on button "Next" at bounding box center [844, 579] width 79 height 33
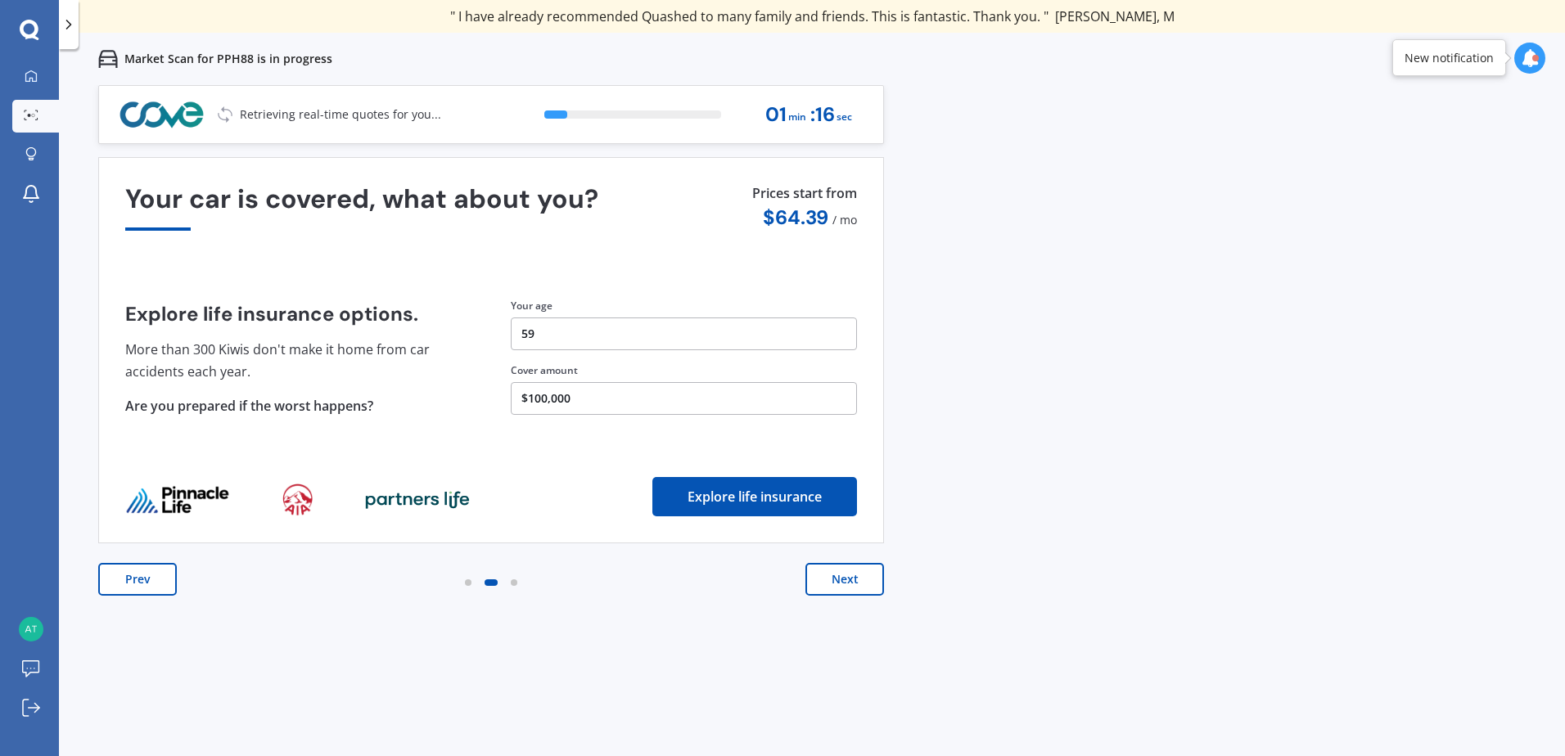
click at [828, 582] on button "Next" at bounding box center [844, 579] width 79 height 33
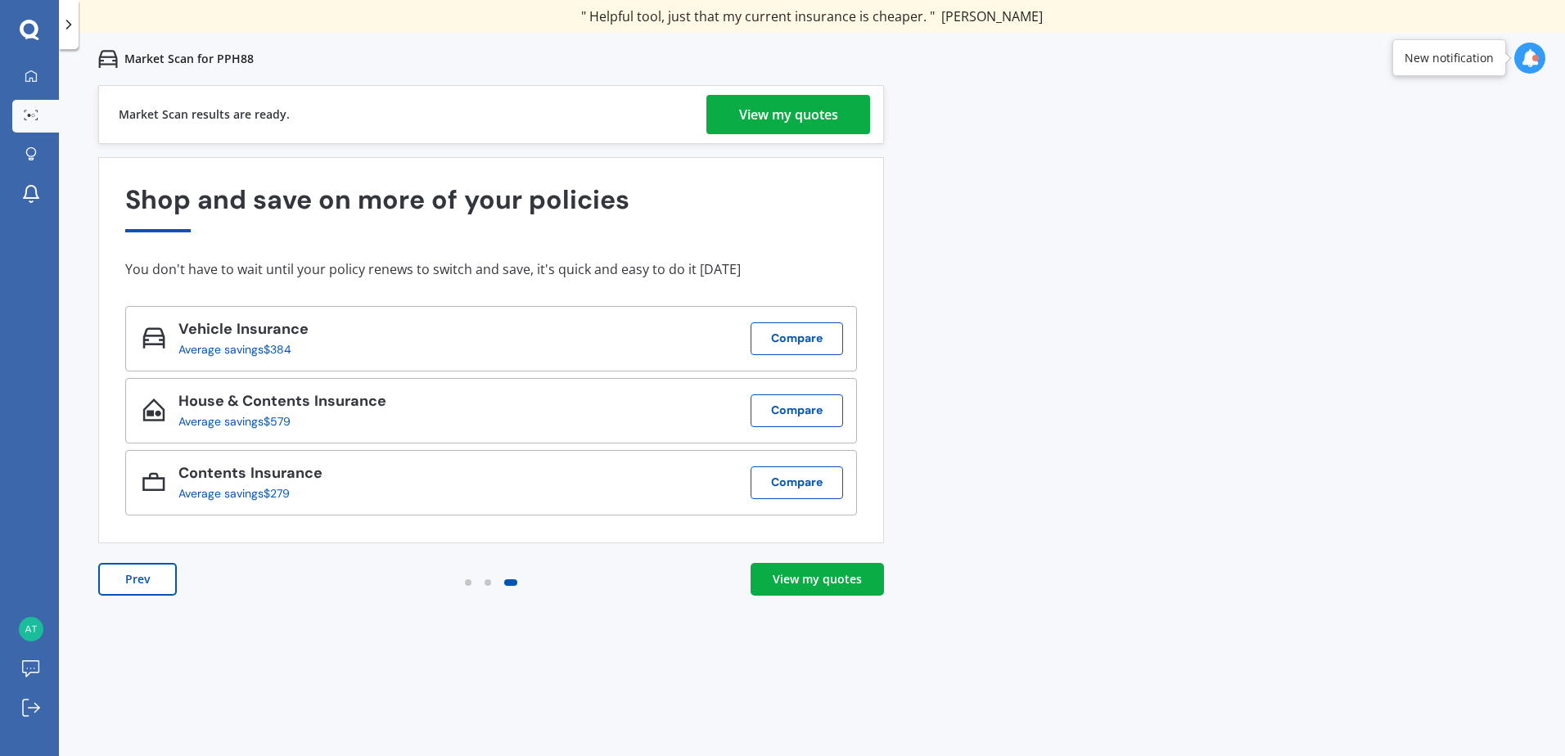
click at [758, 120] on div "View my quotes" at bounding box center [788, 114] width 99 height 39
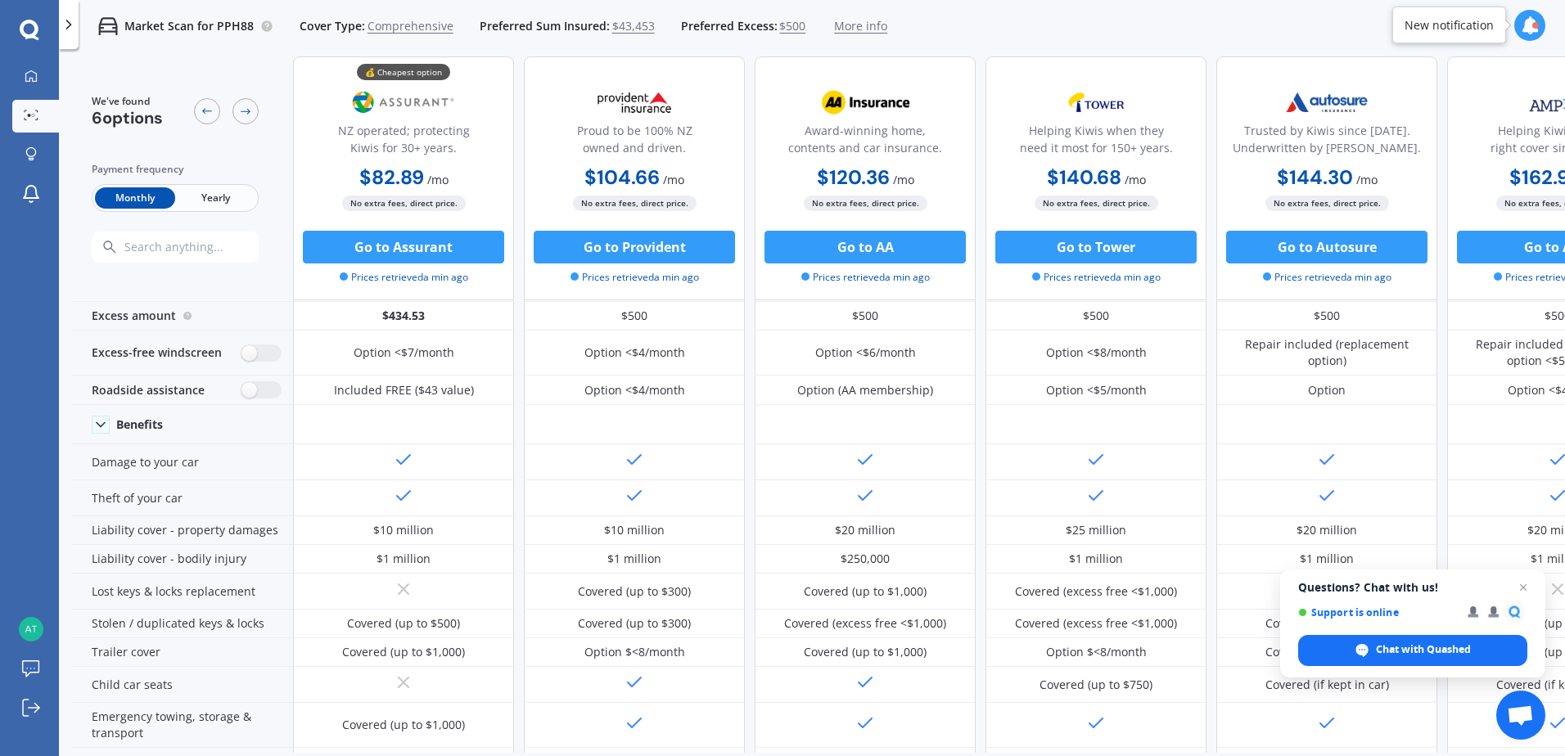
scroll to position [18, 0]
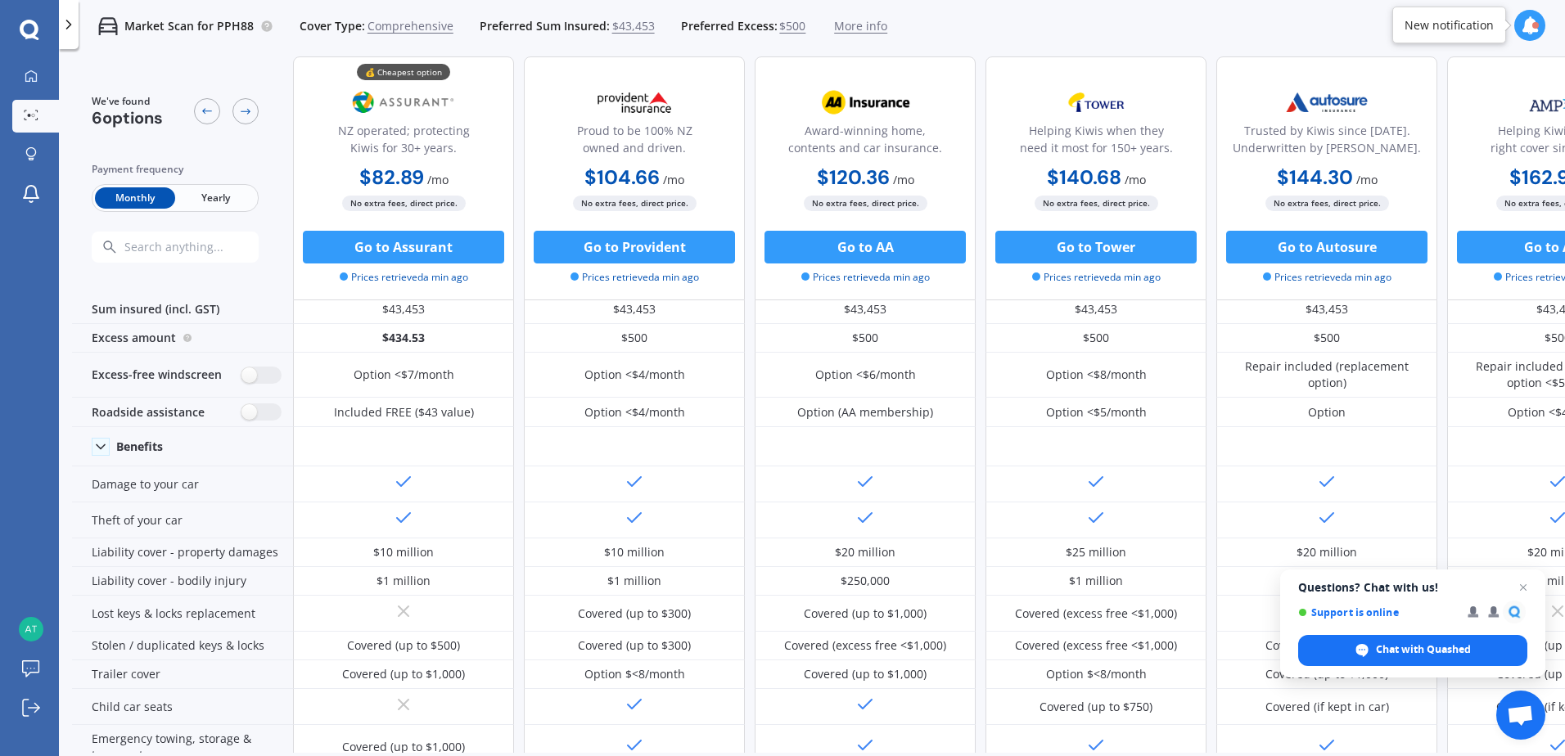
click at [215, 191] on span "Yearly" at bounding box center [215, 197] width 80 height 21
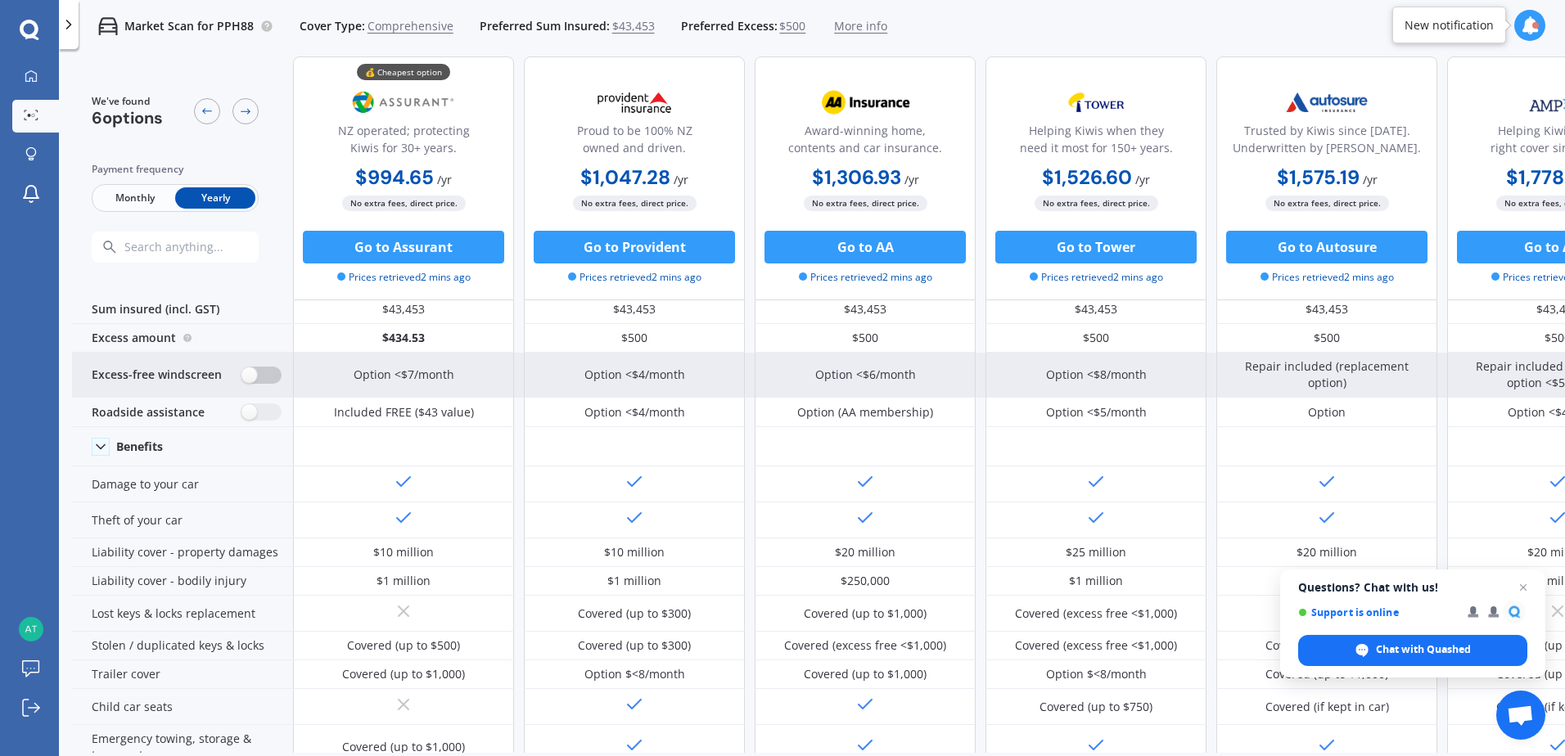
click at [266, 373] on label at bounding box center [261, 375] width 40 height 17
radio input "true"
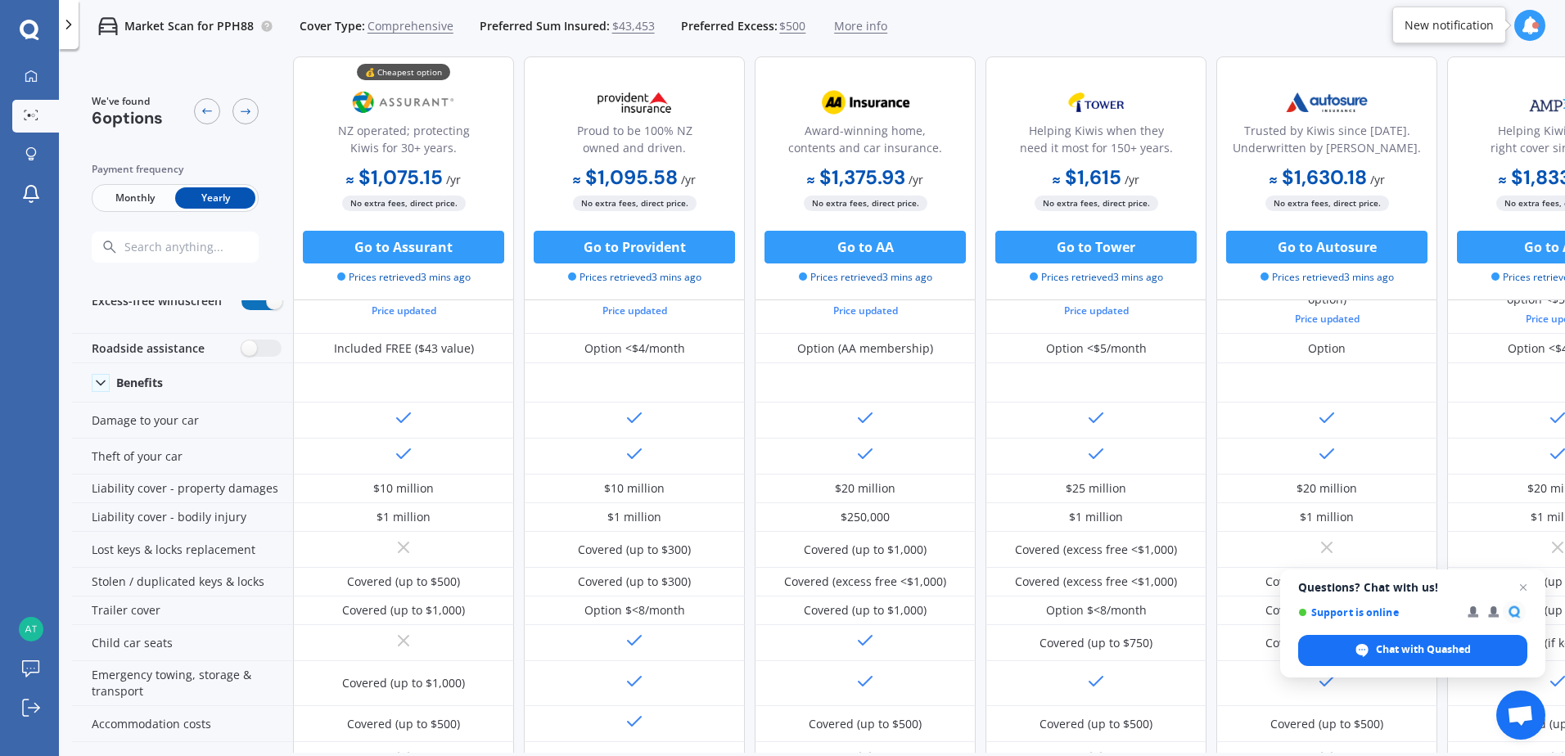
scroll to position [0, 0]
